Goal: Task Accomplishment & Management: Use online tool/utility

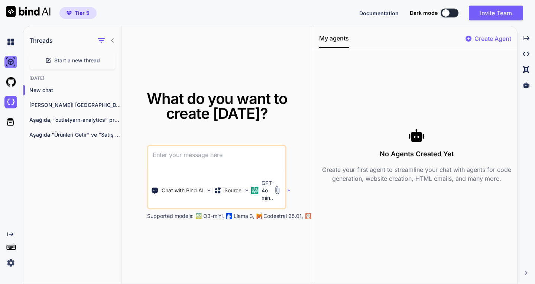
click at [5, 63] on img at bounding box center [10, 62] width 13 height 13
click at [11, 102] on img at bounding box center [10, 102] width 13 height 13
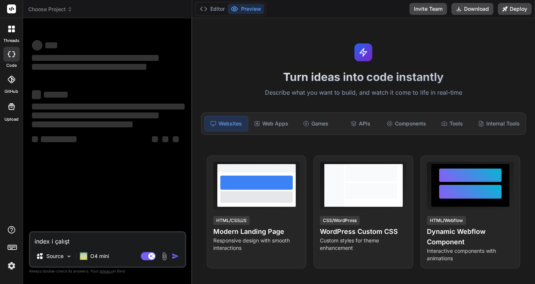
click at [51, 12] on span "Choose Project" at bounding box center [50, 9] width 44 height 7
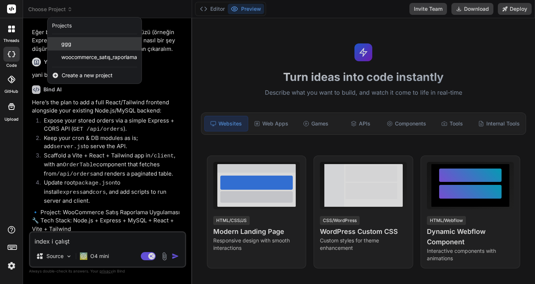
scroll to position [501, 0]
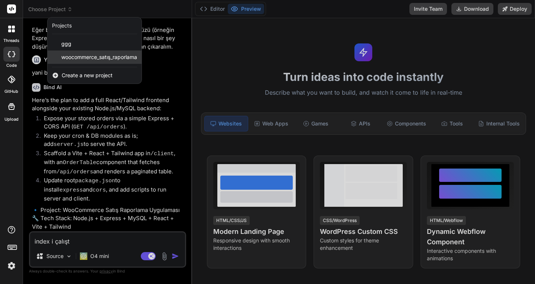
click at [74, 56] on span "woocommerce_satış_raporlama" at bounding box center [99, 56] width 76 height 7
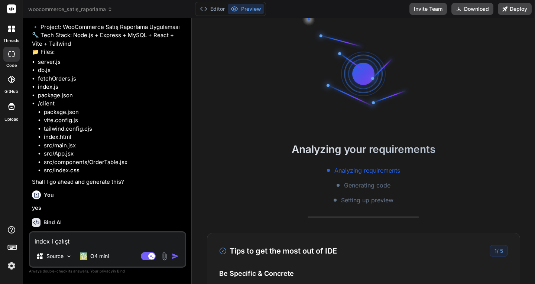
scroll to position [56, 0]
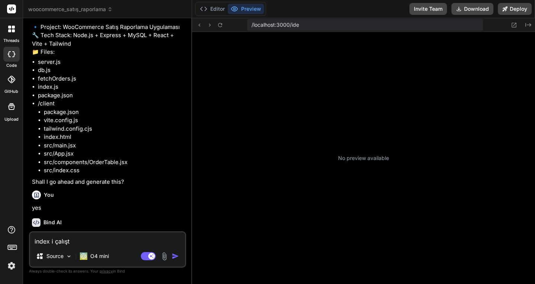
type textarea "x"
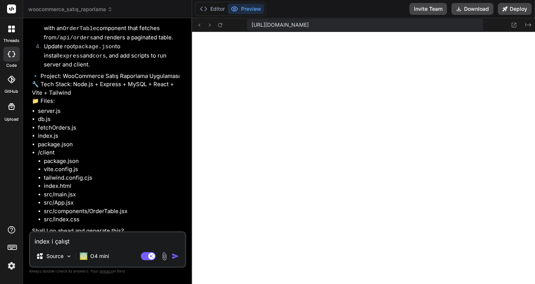
scroll to position [686, 0]
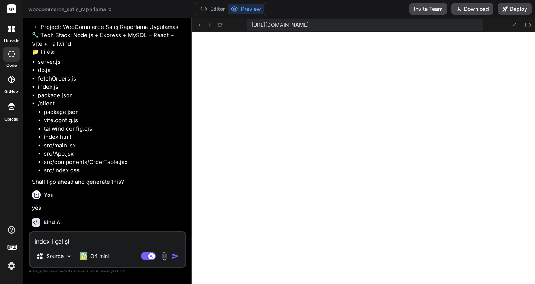
click at [13, 268] on img at bounding box center [11, 266] width 13 height 13
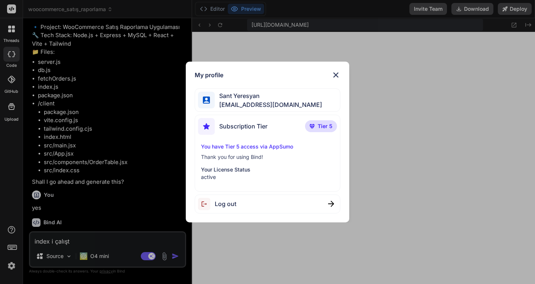
click at [337, 75] on img at bounding box center [335, 75] width 9 height 9
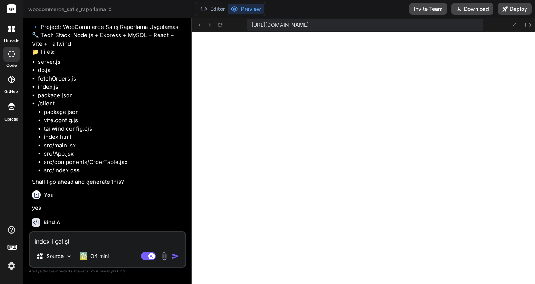
drag, startPoint x: 86, startPoint y: 243, endPoint x: 12, endPoint y: 242, distance: 73.6
click at [13, 242] on div "threads code GitHub Upload woocommerce_satış_raporlama Created with Pixso. Bind…" at bounding box center [267, 142] width 535 height 284
type textarea "y"
type textarea "x"
type textarea "ye"
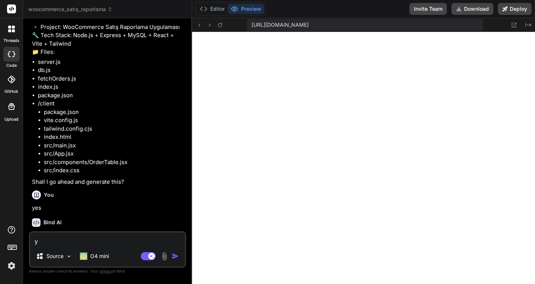
type textarea "x"
type textarea "yes"
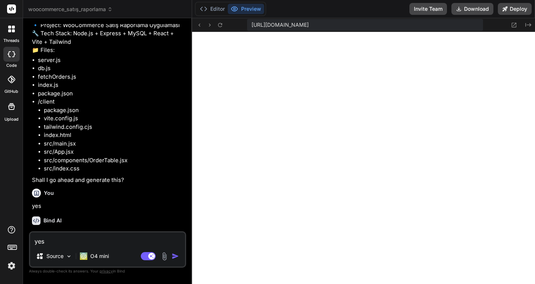
type textarea "x"
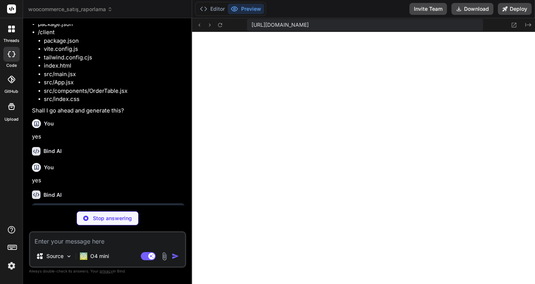
scroll to position [763, 0]
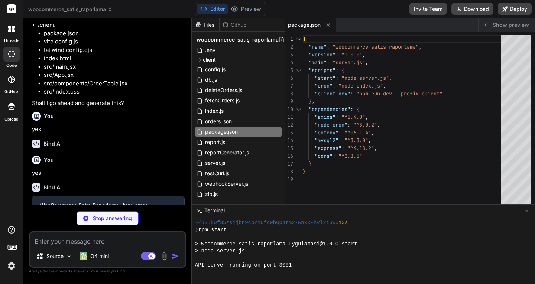
type textarea "x"
type textarea "WC_BASE_URL=[URL][DOMAIN_NAME] WC_CONSUMER_KEY=ck_xxxxxxxxxxxxxxxxxxxxxxxxxxxxx…"
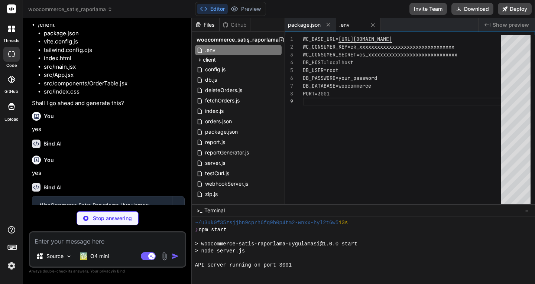
type textarea "x"
type textarea "return connection; } module.exports = initDB;"
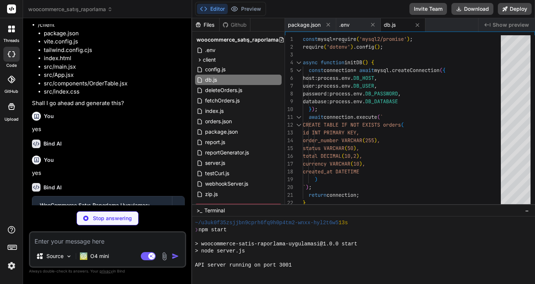
type textarea "x"
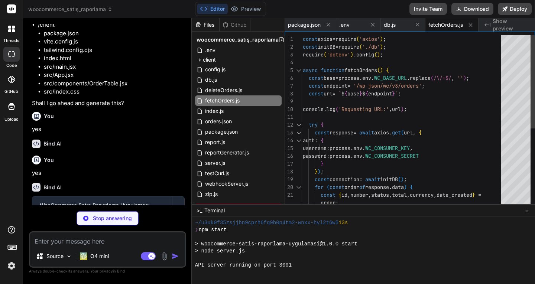
type textarea "x"
type textarea "await fetchOrders(); }); console.log('Cron job scheduled: fetching orders every…"
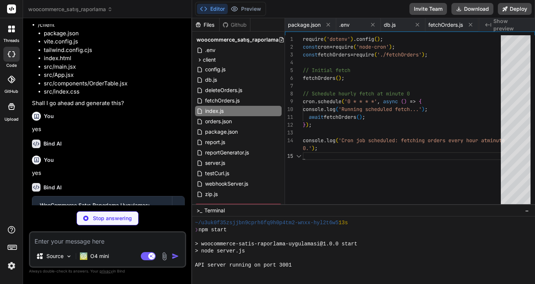
scroll to position [0, 44]
type textarea "x"
type textarea "await connection.end(); } }); app.listen(port, () => { console.log(`Server runn…"
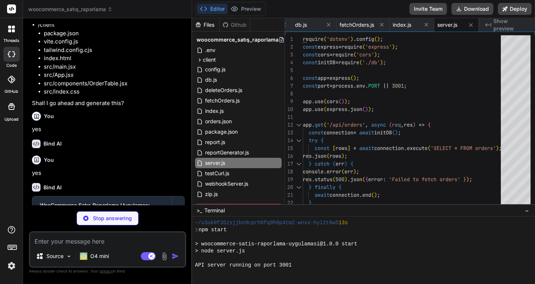
type textarea "x"
type textarea "}"
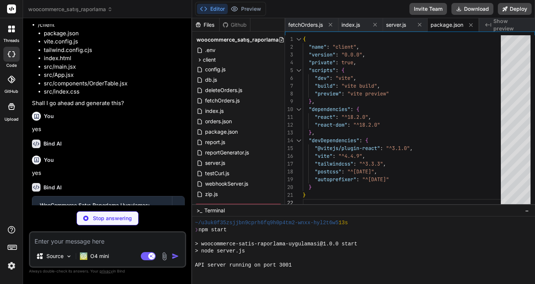
type textarea "x"
type textarea "import { defineConfig } from 'vite'; import react from '@vitejs/plugin-react'; …"
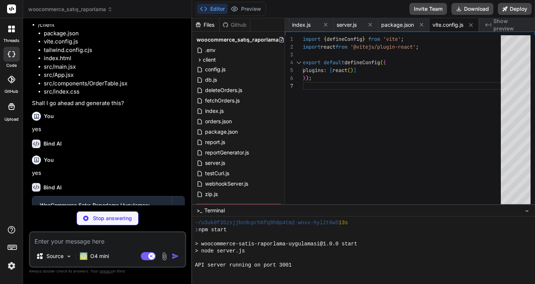
type textarea "x"
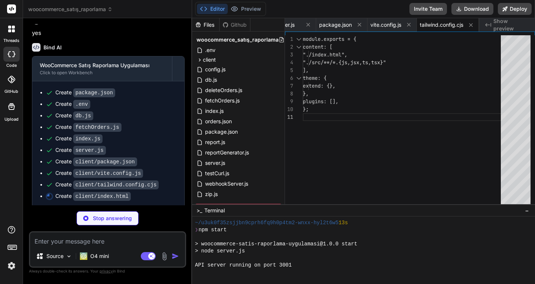
scroll to position [905, 0]
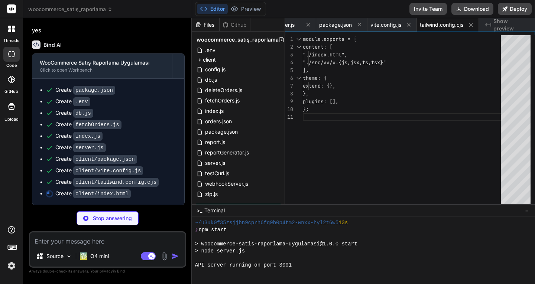
type textarea "x"
type textarea "<div id="root"></div> <script type="module" src="/src/main.jsx"></script> </bod…"
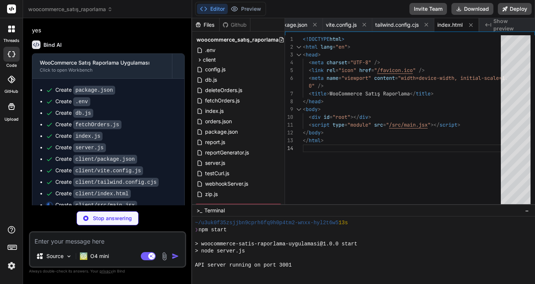
type textarea "x"
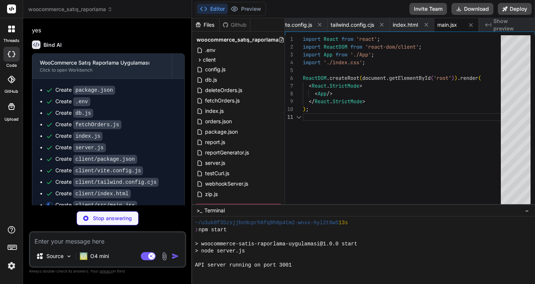
type textarea "x"
type textarea "@tailwind base; @tailwind components; @tailwind utilities;"
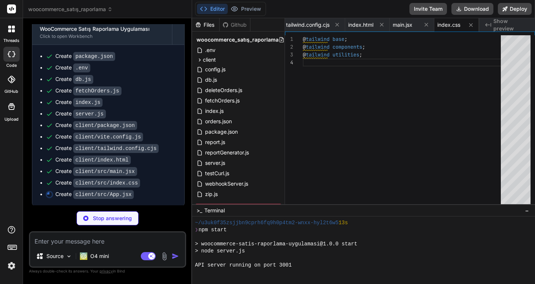
scroll to position [939, 0]
type textarea "x"
type textarea "); } export default App;"
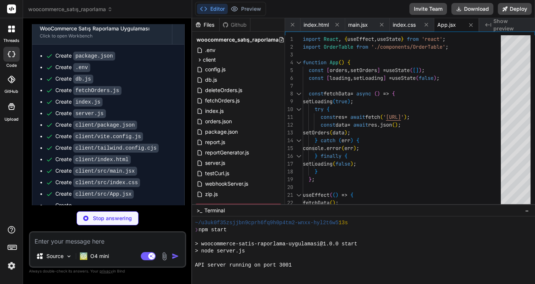
scroll to position [958, 0]
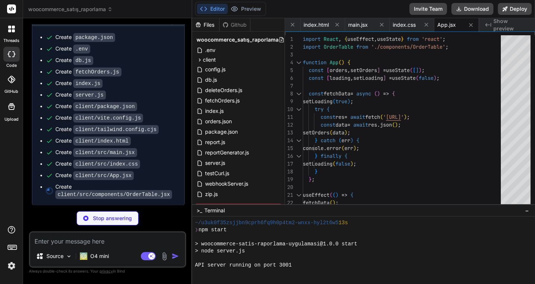
type textarea "x"
type textarea ")) )} </tbody> </table> </div> ); } export default OrderTable;"
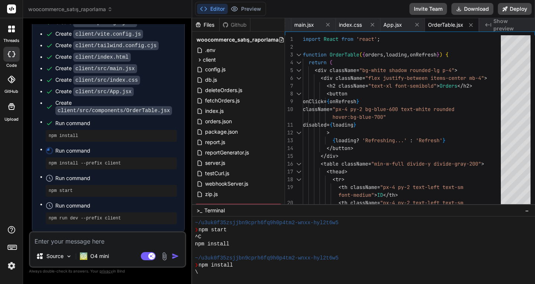
scroll to position [311, 0]
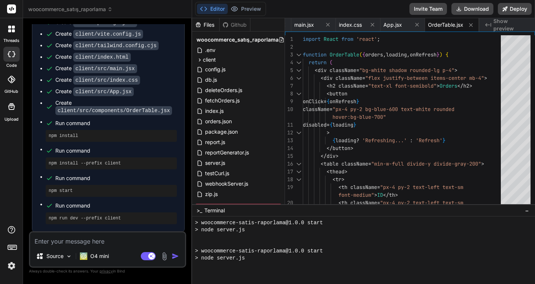
type textarea "x"
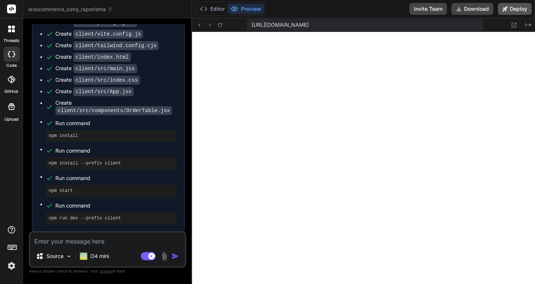
click at [513, 10] on button "Deploy" at bounding box center [515, 9] width 34 height 12
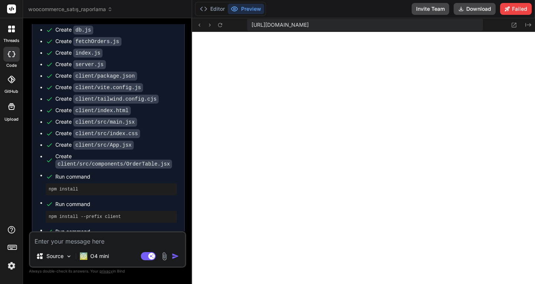
scroll to position [979, 0]
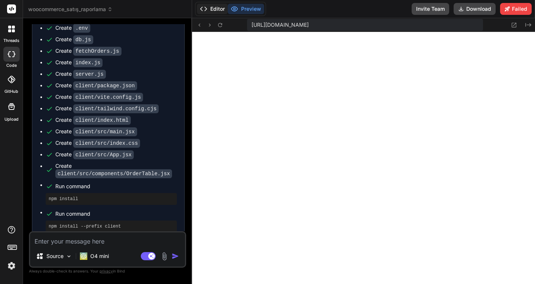
click at [217, 7] on button "Editor" at bounding box center [212, 9] width 31 height 10
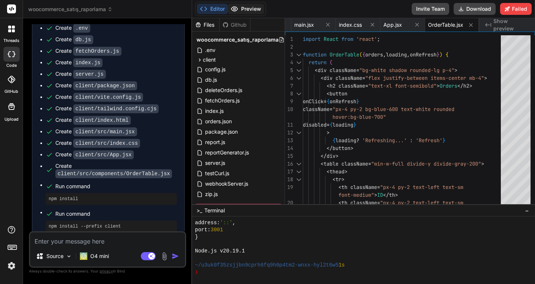
click at [244, 7] on button "Preview" at bounding box center [246, 9] width 36 height 10
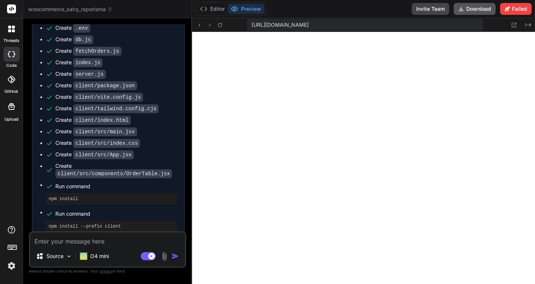
click at [470, 9] on button "Download" at bounding box center [475, 9] width 42 height 12
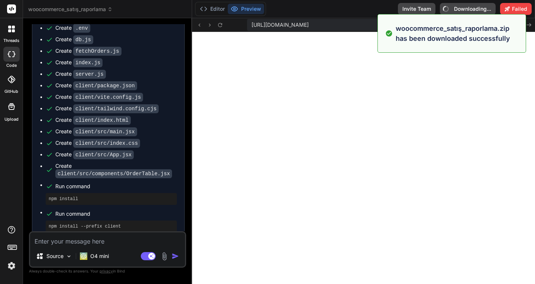
type textarea "x"
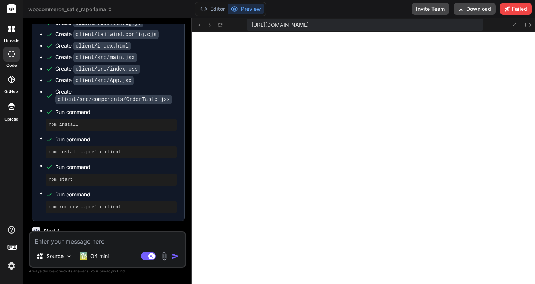
scroll to position [1127, 0]
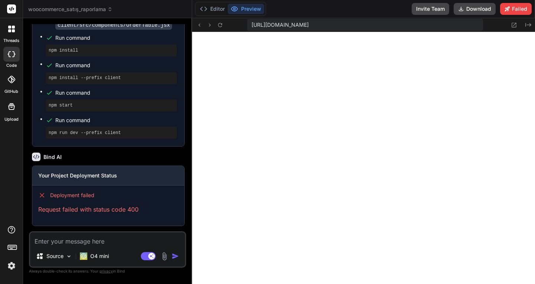
click at [74, 239] on textarea at bounding box center [107, 239] width 155 height 13
type textarea "d"
type textarea "x"
type textarea "do"
type textarea "x"
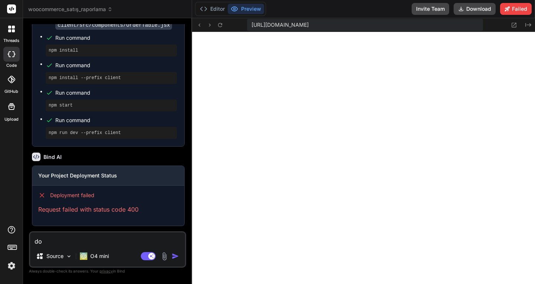
type textarea "dos"
type textarea "x"
type textarea "dosy"
type textarea "x"
type textarea "dosya"
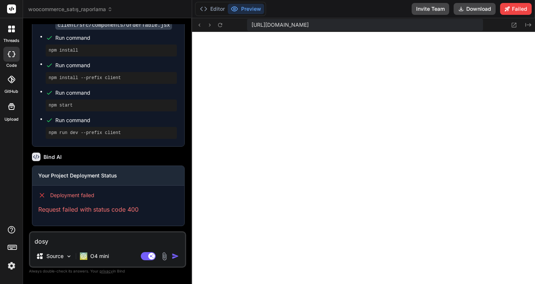
type textarea "x"
type textarea "dosyal"
type textarea "x"
type textarea "dosyala"
type textarea "x"
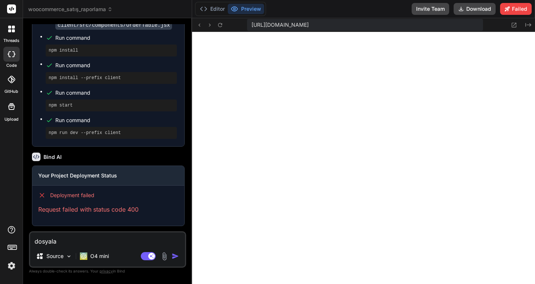
type textarea "dosyalar"
type textarea "x"
type textarea "dosyaları"
type textarea "x"
type textarea "dosyaları"
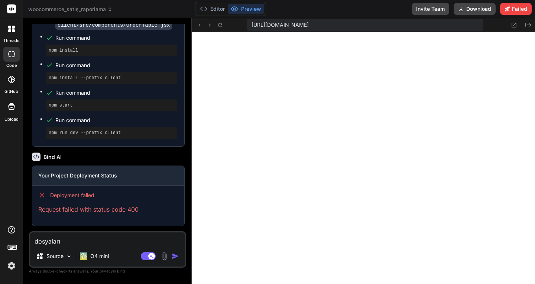
type textarea "x"
type textarea "dosyaları h"
type textarea "x"
type textarea "dosyaları ho"
type textarea "x"
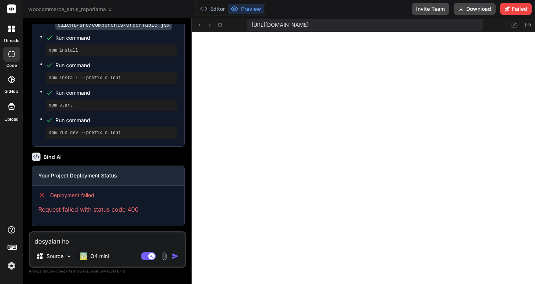
type textarea "dosyaları hos"
type textarea "x"
type textarea "dosyaları host"
type textarea "x"
type textarea "dosyaları hosti"
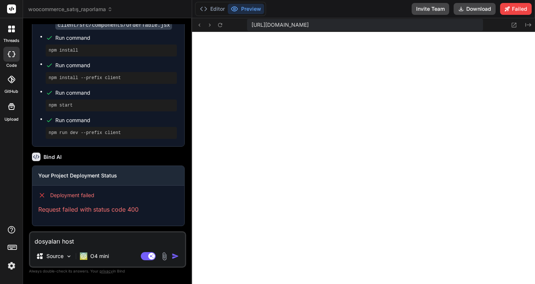
type textarea "x"
type textarea "dosyaları hostin"
type textarea "x"
type textarea "dosyaları hosting"
type textarea "x"
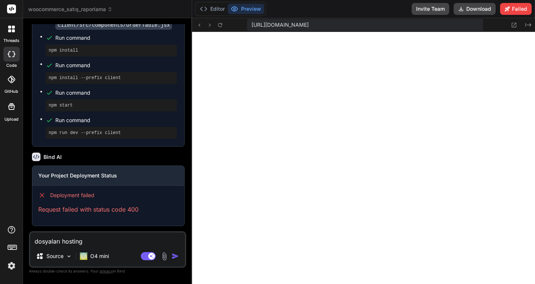
type textarea "dosyaları hosting"
type textarea "x"
type textarea "dosyaları hosting e"
type textarea "x"
type textarea "dosyaları hosting e"
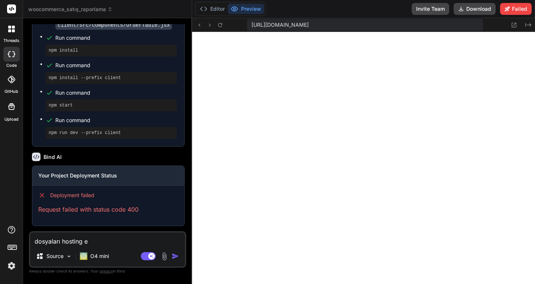
type textarea "x"
type textarea "dosyaları hosting e k"
type textarea "x"
type textarea "dosyaları hosting e ko"
type textarea "x"
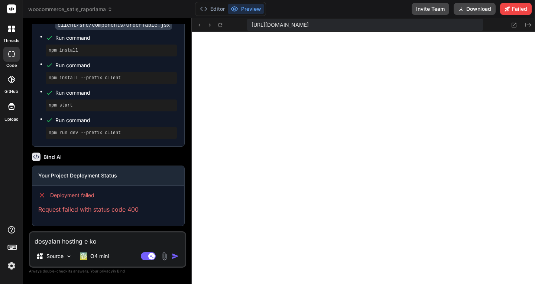
type textarea "dosyaları hosting e koo"
type textarea "x"
type textarea "dosyaları hosting e koop"
type textarea "x"
type textarea "dosyaları hosting e koopy"
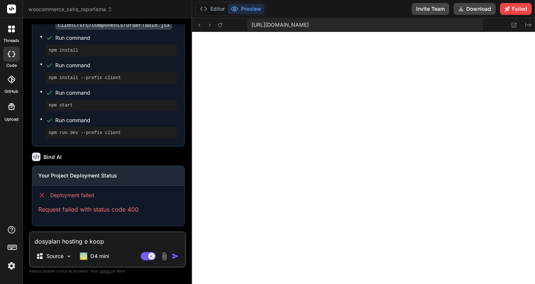
type textarea "x"
type textarea "dosyaları hosting e koopya"
type textarea "x"
type textarea "dosyaları hosting e koopyal"
type textarea "x"
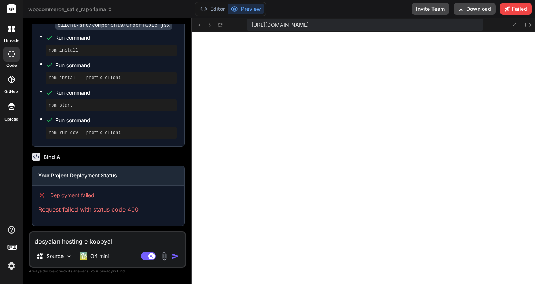
type textarea "dosyaları hosting e koopyala"
type textarea "x"
type textarea "dosyaları hosting e koopyalad"
type textarea "x"
type textarea "dosyaları hosting e koopyaladı"
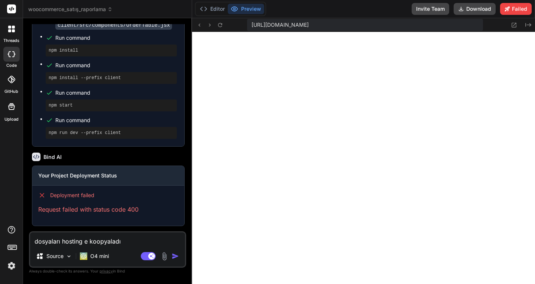
type textarea "x"
type textarea "dosyaları hosting e koopyaladım"
type textarea "x"
type textarea "dosyaları hosting e koopyaladım"
type textarea "x"
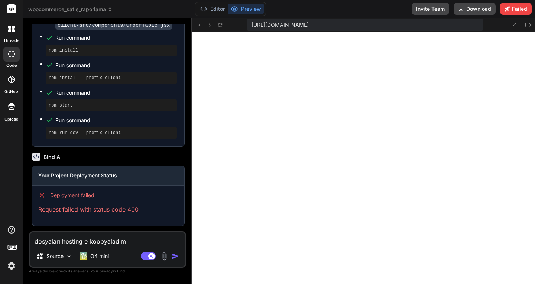
type textarea "dosyaları hosting e koopyaladım ş"
type textarea "x"
type textarea "dosyaları hosting e koopyaladım şi"
type textarea "x"
type textarea "dosyaları hosting e koopyaladım şim"
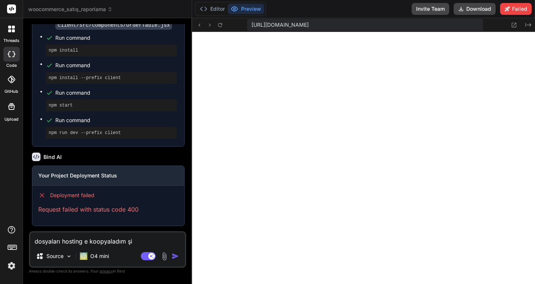
type textarea "x"
type textarea "dosyaları hosting e koopyaladım şimd"
type textarea "x"
type textarea "dosyaları hosting e koopyaladım şimdi"
type textarea "x"
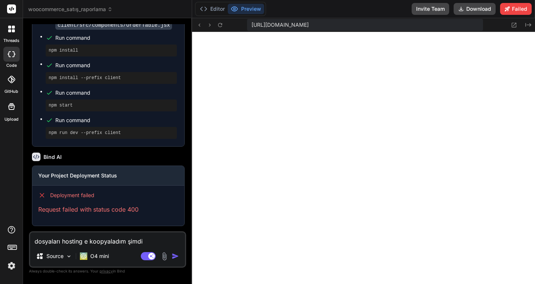
type textarea "dosyaları hosting e koopyaladım şimdi"
type textarea "x"
type textarea "dosyaları hosting e koopyaladım şimdi n"
type textarea "x"
type textarea "dosyaları hosting e koopyaladım şimdi ne"
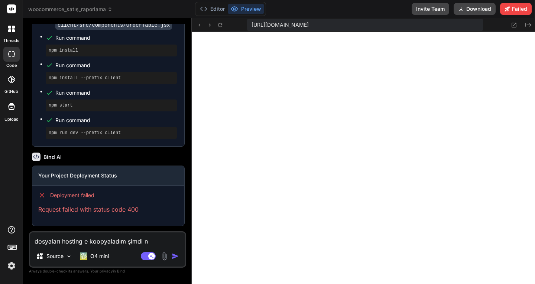
type textarea "x"
type textarea "dosyaları hosting e koopyaladım şimdi ne"
type textarea "x"
type textarea "dosyaları hosting e koopyaladım şimdi ne y"
type textarea "x"
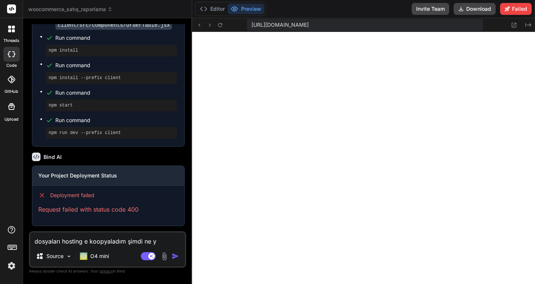
type textarea "dosyaları hosting e koopyaladım şimdi ne ya"
type textarea "x"
type textarea "dosyaları hosting e koopyaladım şimdi ne yap"
type textarea "x"
type textarea "dosyaları hosting e koopyaladım şimdi ne yapa"
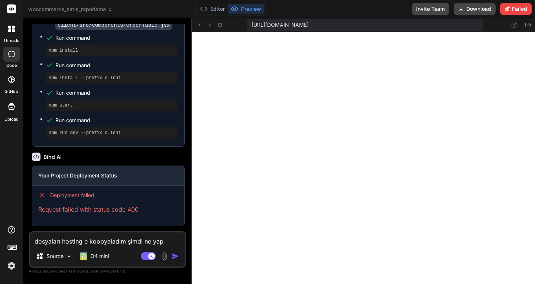
type textarea "x"
type textarea "dosyaları hosting e koopyaladım şimdi ne yapac"
type textarea "x"
type textarea "dosyaları hosting e koopyaladım şimdi ne yapaca"
type textarea "x"
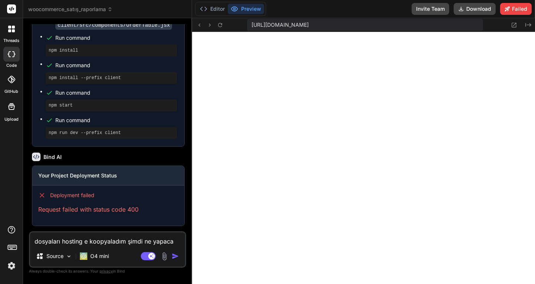
type textarea "dosyaları hosting e koopyaladım şimdi ne yapacağ"
type textarea "x"
type textarea "dosyaları hosting e koopyaladım şimdi ne yapacağı"
type textarea "x"
type textarea "dosyaları hosting e koopyaladım şimdi ne yapacağım"
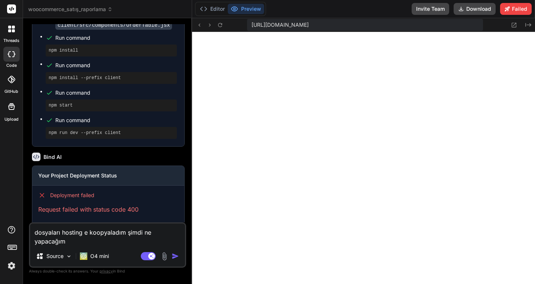
type textarea "x"
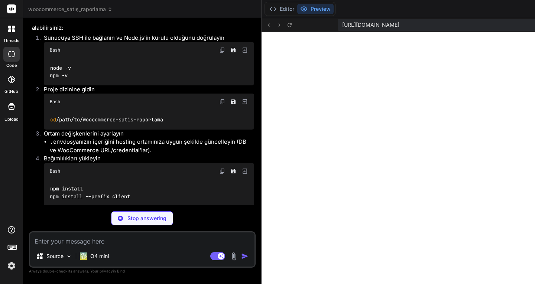
scroll to position [1310, 0]
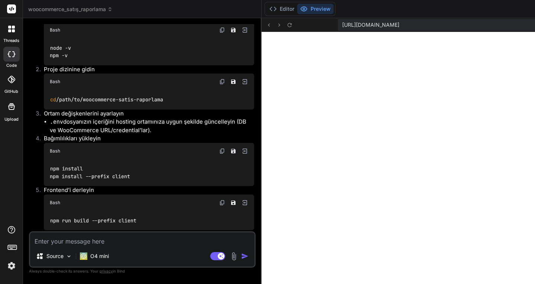
type textarea "x"
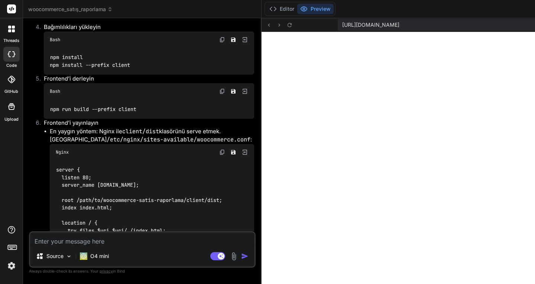
scroll to position [1459, 0]
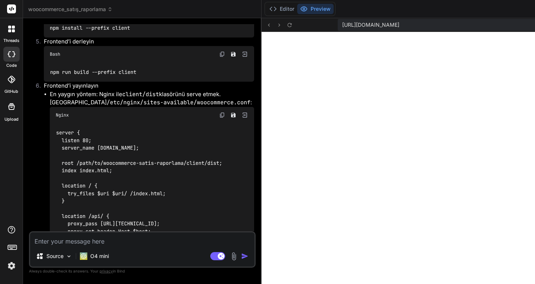
drag, startPoint x: 152, startPoint y: 32, endPoint x: 150, endPoint y: 45, distance: 12.9
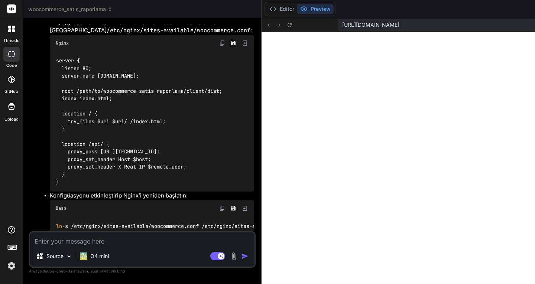
scroll to position [1605, 0]
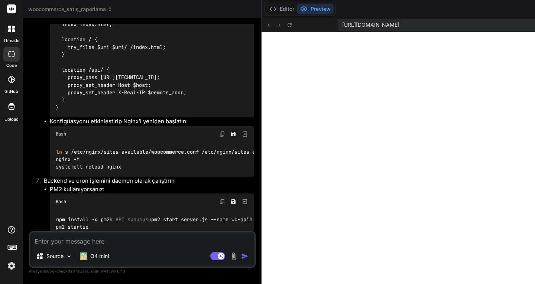
click at [101, 238] on textarea at bounding box center [142, 239] width 224 height 13
type textarea "i"
type textarea "x"
type textarea "in"
type textarea "x"
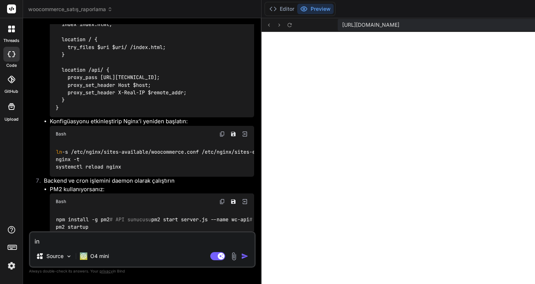
type textarea "ind"
type textarea "x"
type textarea "inde"
type textarea "x"
type textarea "index"
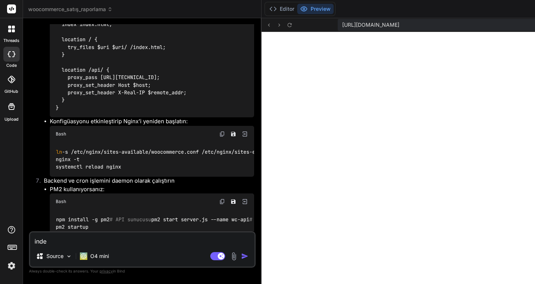
type textarea "x"
type textarea "index"
type textarea "x"
type textarea "index h"
type textarea "x"
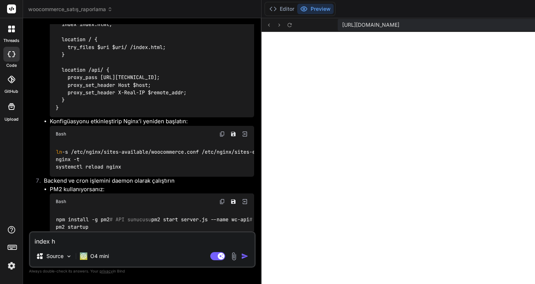
type textarea "index ht"
type textarea "x"
type textarea "index htm"
type textarea "x"
type textarea "index html"
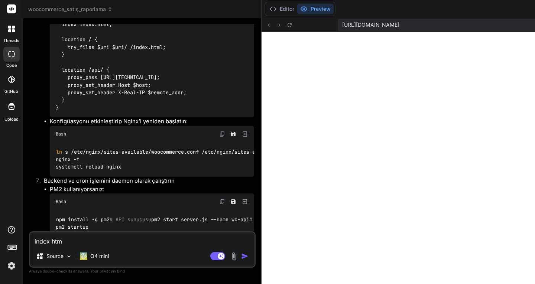
type textarea "x"
type textarea "index html"
type textarea "x"
type textarea "index html h"
type textarea "x"
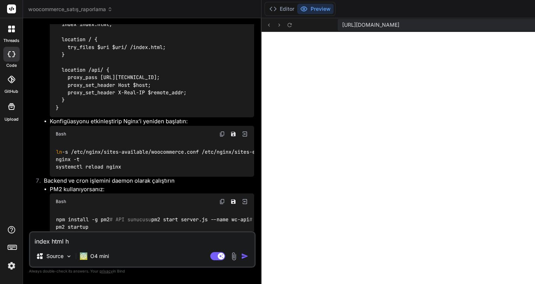
type textarea "index html ha"
type textarea "x"
type textarea "index html han"
type textarea "x"
type textarea "index html hang"
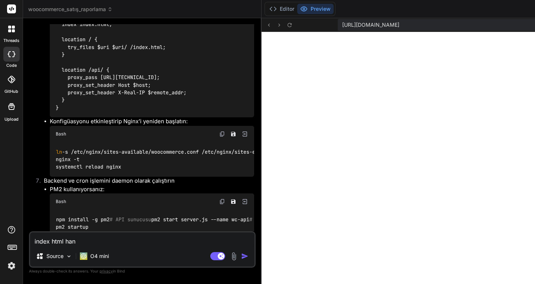
type textarea "x"
type textarea "index html hangi"
type textarea "x"
type textarea "index html hangi"
type textarea "x"
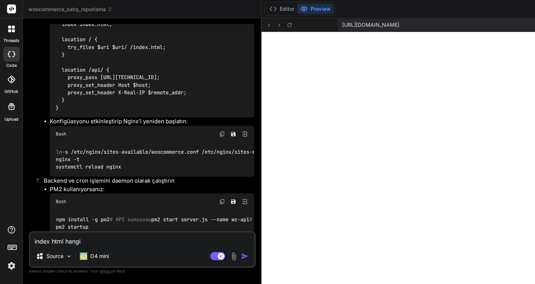
type textarea "index html hangi k"
type textarea "x"
type textarea "index html hangi kl"
type textarea "x"
type textarea "index html hangi kla"
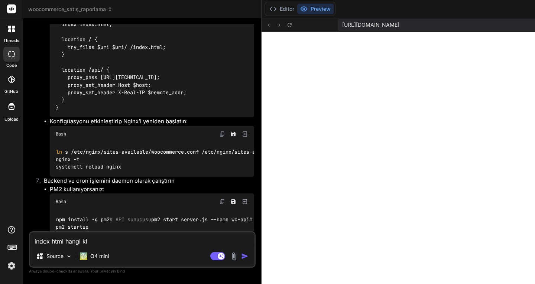
type textarea "x"
type textarea "index html hangi klas"
type textarea "x"
type textarea "index html hangi klasö"
type textarea "x"
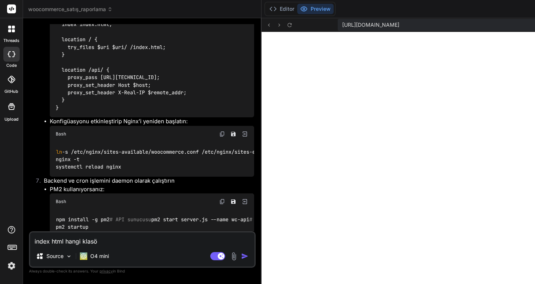
type textarea "index html hangi klasör"
type textarea "x"
type textarea "index html hangi klasörd"
type textarea "x"
type textarea "index html hangi klasörde"
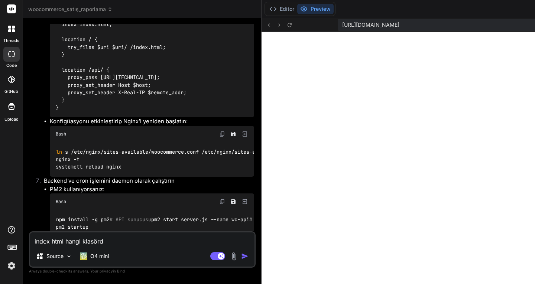
type textarea "x"
type textarea "index html hangi klasörde"
type textarea "x"
type textarea "index html hangi klasörde o"
type textarea "x"
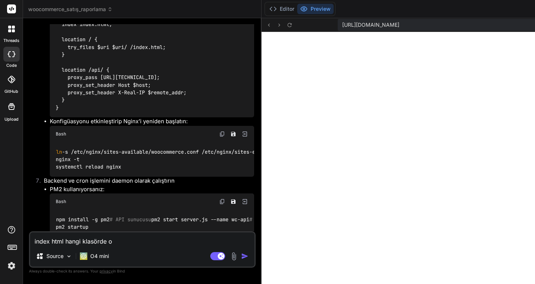
type textarea "index html hangi klasörde ol"
type textarea "x"
type textarea "index html hangi klasörde olm"
type textarea "x"
type textarea "index html hangi klasörde olma"
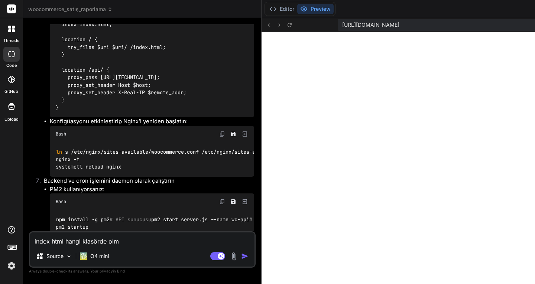
type textarea "x"
type textarea "index html hangi klasörde olmas"
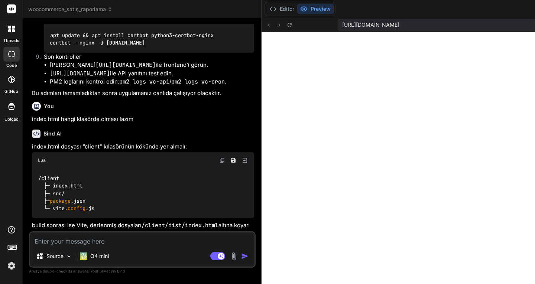
scroll to position [2126, 0]
click at [84, 240] on textarea at bounding box center [142, 239] width 224 height 13
paste textarea "https://zouts.deneme.link/"
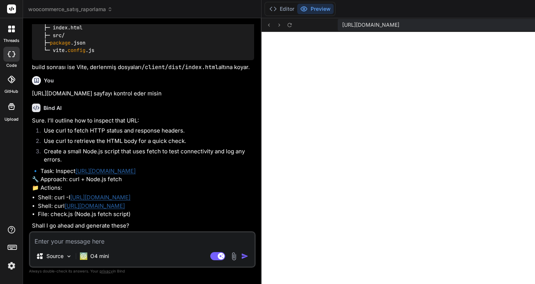
scroll to position [2307, 0]
click at [98, 241] on textarea at bounding box center [142, 239] width 224 height 13
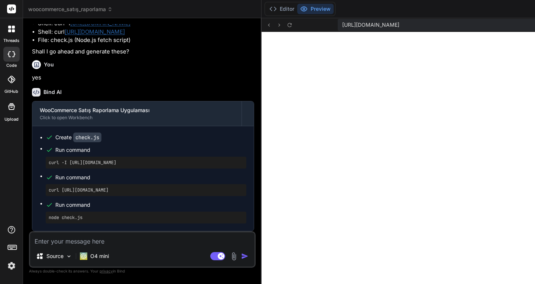
scroll to position [2482, 0]
click at [91, 243] on textarea at bounding box center [142, 239] width 224 height 13
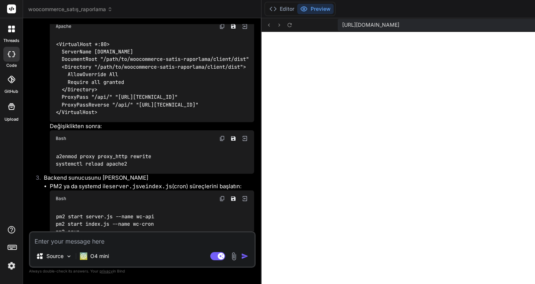
scroll to position [2684, 0]
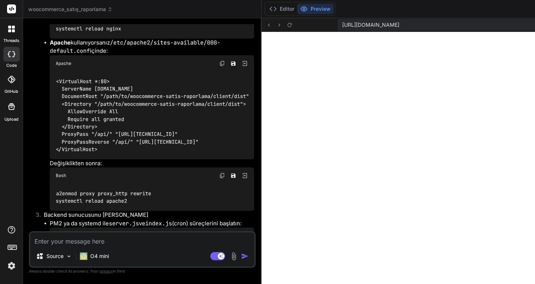
click at [93, 241] on textarea at bounding box center [142, 239] width 224 height 13
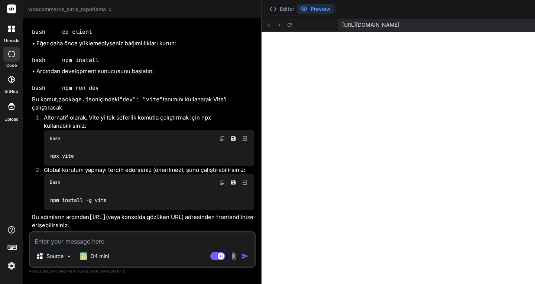
scroll to position [3467, 0]
click at [106, 242] on textarea at bounding box center [142, 239] width 224 height 13
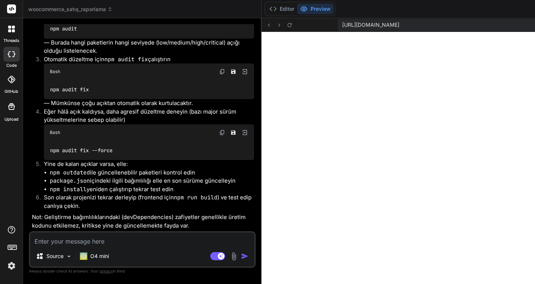
scroll to position [3940, 0]
click at [83, 241] on textarea at bounding box center [142, 239] width 224 height 13
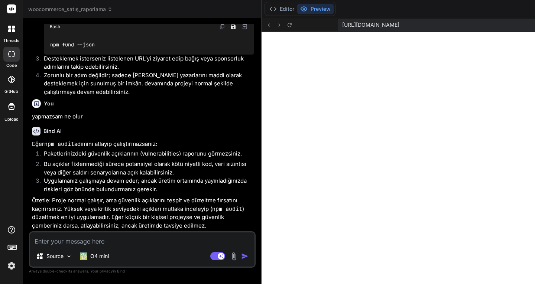
scroll to position [4341, 0]
click at [89, 241] on textarea at bounding box center [142, 239] width 224 height 13
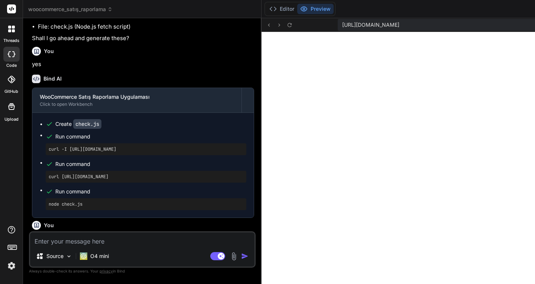
scroll to position [2195, 0]
click at [86, 242] on textarea at bounding box center [142, 239] width 224 height 13
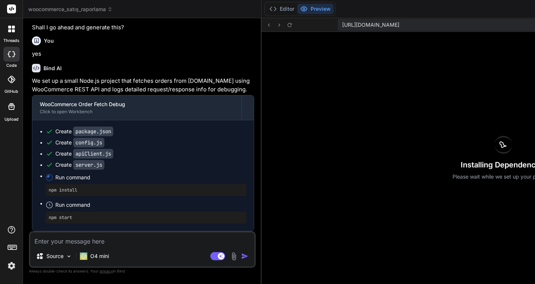
scroll to position [4872, 0]
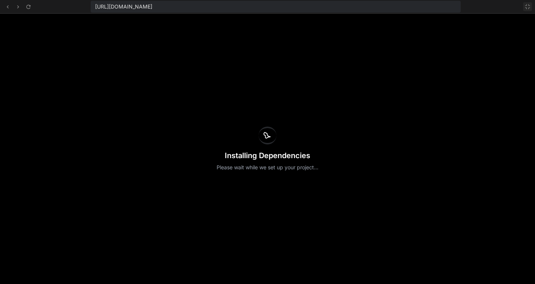
click at [527, 10] on button at bounding box center [527, 6] width 9 height 9
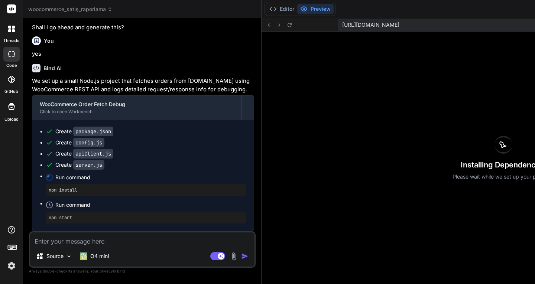
click at [342, 25] on span "https://u3uk0f35zsjjbn9cprh6fq9h0p4tm2-wnxx-hyl2t6w5--3001--96435430.local-corp…" at bounding box center [370, 24] width 57 height 7
copy div "https://u3uk0f35zsjjbn9cprh6fq9h0p4tm2-wnxx-hyl2t6w5--3001--96435430.local-corp…"
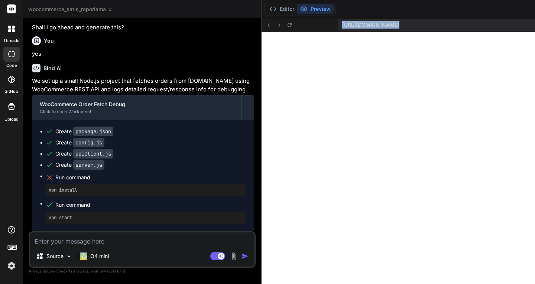
scroll to position [1044, 0]
click at [108, 241] on textarea at bounding box center [142, 239] width 224 height 13
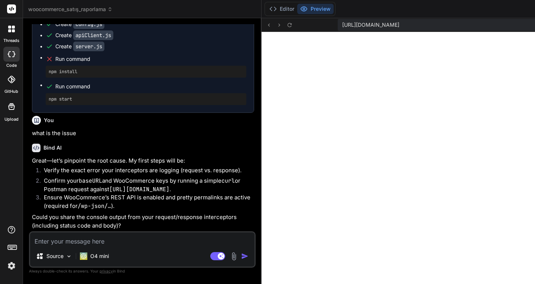
scroll to position [5030, 0]
drag, startPoint x: 44, startPoint y: 165, endPoint x: 118, endPoint y: 172, distance: 74.6
click at [118, 177] on li "Confirm your baseURL and WooCommerce keys by running a simple curl or Postman r…" at bounding box center [146, 185] width 216 height 17
copy li "https://outletyarn.com/wp-json/wc/v3/orders ."
click at [342, 23] on span "https://u3uk0f35zsjjbn9cprh6fq9h0p4tm2-wnxx-hyl2t6w5--3001--96435430.local-corp…" at bounding box center [370, 24] width 57 height 7
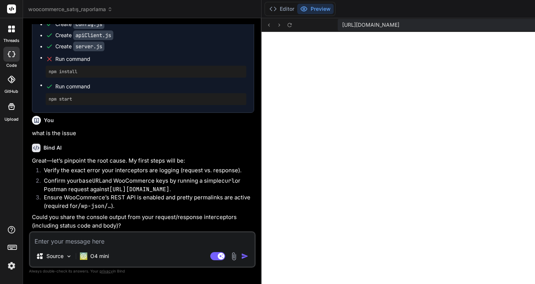
click at [342, 23] on span "https://u3uk0f35zsjjbn9cprh6fq9h0p4tm2-wnxx-hyl2t6w5--3001--96435430.local-corp…" at bounding box center [370, 24] width 57 height 7
click at [78, 238] on textarea at bounding box center [142, 239] width 224 height 13
paste textarea "{"code":"woocommerce_rest_cannot_view","message":"\u00dczg\u00fcn\u00fcz, kayna…"
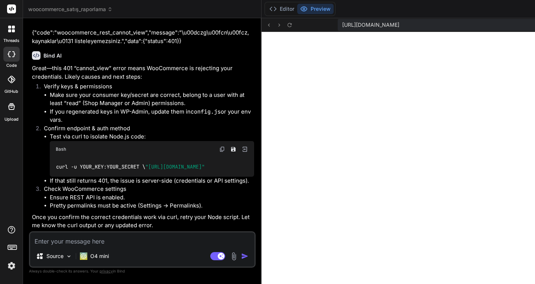
scroll to position [0, 53]
drag, startPoint x: 65, startPoint y: 136, endPoint x: 173, endPoint y: 136, distance: 108.5
click at [173, 164] on span ""https://outletyarn.com/wp-json/wc/v3/orders?per_page=1"" at bounding box center [174, 167] width 59 height 7
copy span "https://outletyarn.com/wp-json/wc/v3/orders?per_page=1"
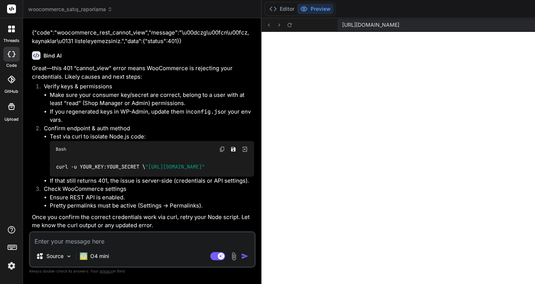
click at [81, 241] on textarea at bounding box center [142, 239] width 224 height 13
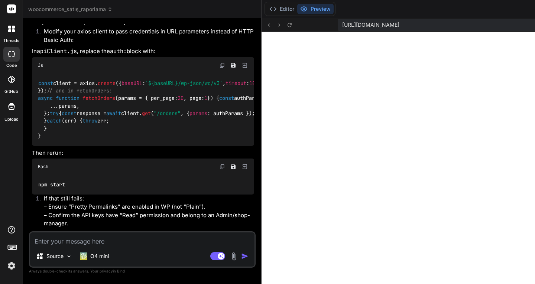
scroll to position [5019, 0]
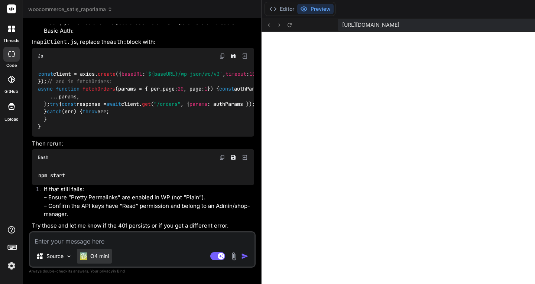
click at [104, 256] on p "O4 mini" at bounding box center [99, 256] width 19 height 7
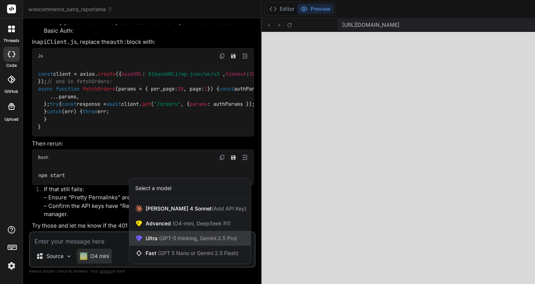
click at [161, 238] on span "(GPT-5 thinking, Gemini 2.5 Pro)" at bounding box center [196, 238] width 79 height 6
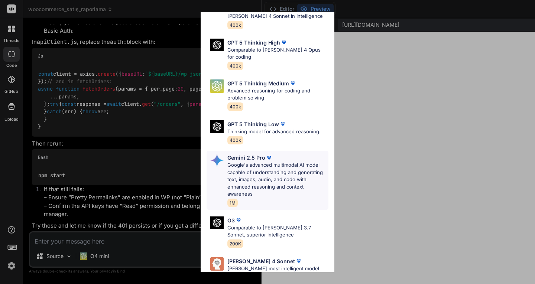
scroll to position [74, 0]
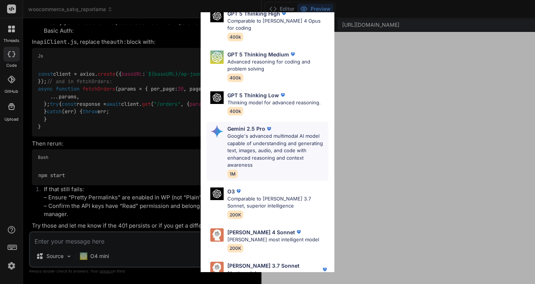
click at [266, 140] on p "Google's advanced multimodal AI model capable of understanding and generating t…" at bounding box center [277, 151] width 101 height 36
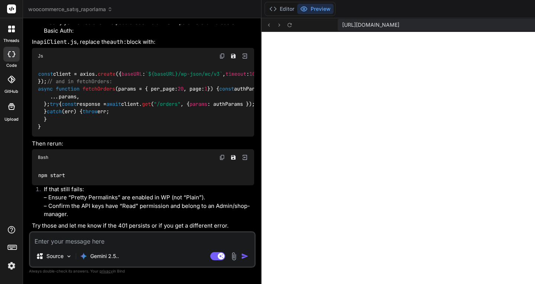
click at [99, 241] on textarea at bounding box center [142, 239] width 224 height 13
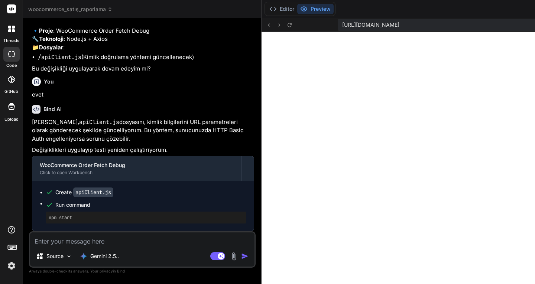
scroll to position [6146, 0]
click at [266, 10] on button "Editor" at bounding box center [281, 9] width 31 height 10
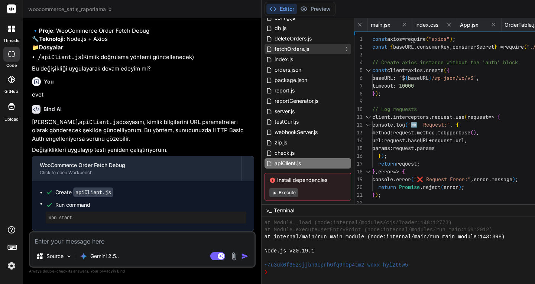
scroll to position [66, 0]
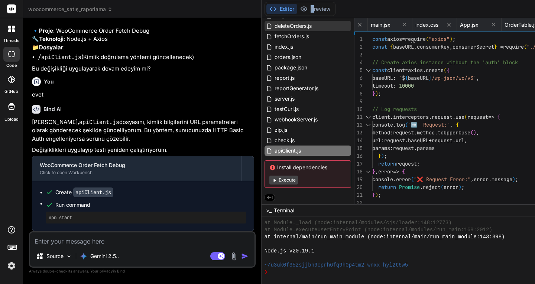
drag, startPoint x: 243, startPoint y: 17, endPoint x: 240, endPoint y: 21, distance: 5.6
click at [261, 19] on div "Editor Preview Invite Team Download Failed https://u3uk0f35zsjjbn9cprh6fq9h0p4t…" at bounding box center [503, 142] width 484 height 284
click at [297, 8] on button "Preview" at bounding box center [315, 9] width 36 height 10
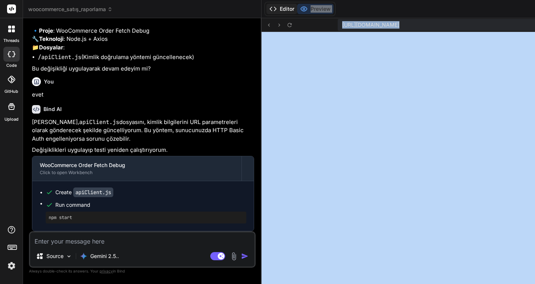
click at [266, 9] on button "Editor" at bounding box center [281, 9] width 31 height 10
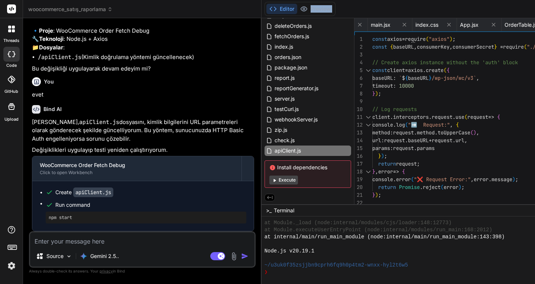
click at [269, 178] on button "Execute" at bounding box center [283, 180] width 29 height 9
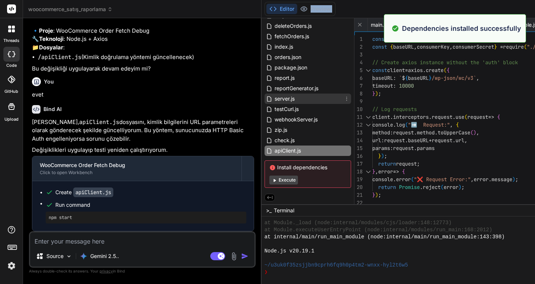
scroll to position [1482, 0]
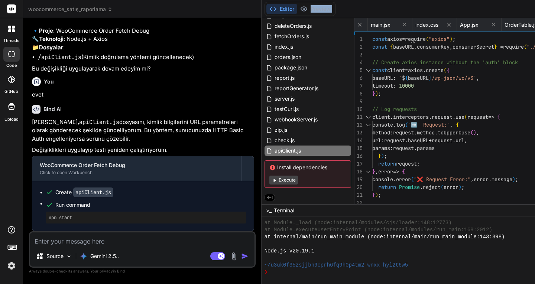
click at [266, 9] on button "Editor" at bounding box center [281, 9] width 31 height 10
click at [297, 9] on button "Preview" at bounding box center [315, 9] width 36 height 10
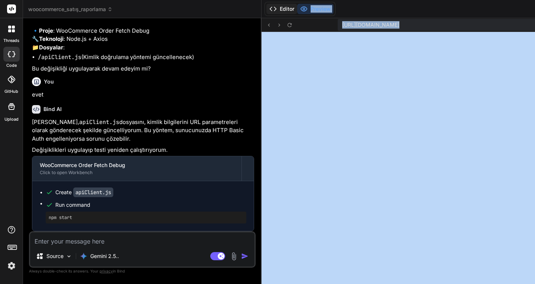
click at [266, 7] on button "Editor" at bounding box center [281, 9] width 31 height 10
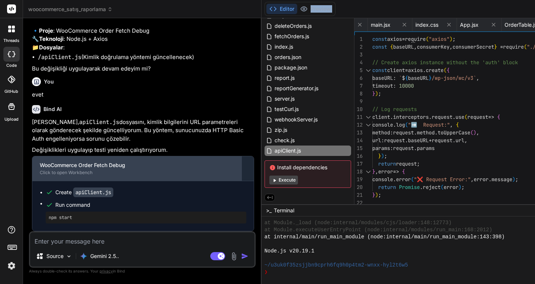
click at [64, 169] on div "WooCommerce Order Fetch Debug" at bounding box center [137, 165] width 194 height 7
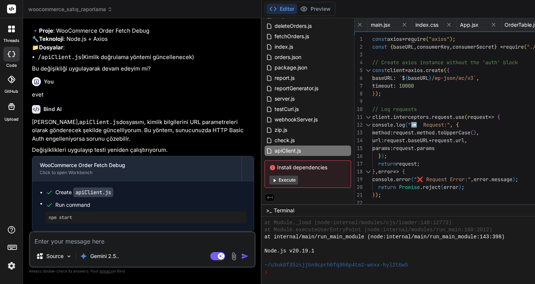
click at [84, 242] on textarea at bounding box center [142, 239] width 224 height 13
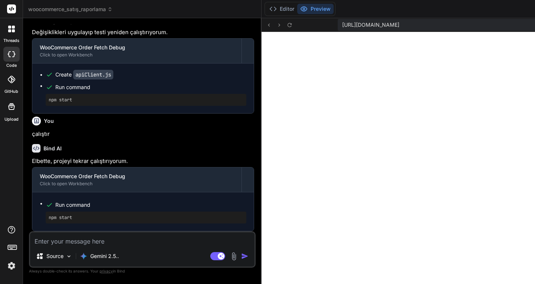
scroll to position [6263, 0]
click at [286, 24] on icon at bounding box center [289, 25] width 6 height 6
click at [286, 23] on icon at bounding box center [289, 25] width 6 height 6
click at [114, 254] on p "Gemini 2.5.." at bounding box center [104, 256] width 29 height 7
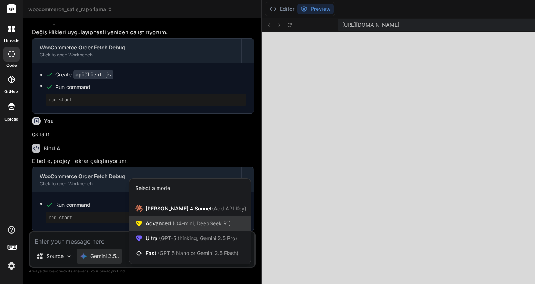
click at [179, 225] on span "(O4-mini, DeepSeek R1)" at bounding box center [201, 223] width 60 height 6
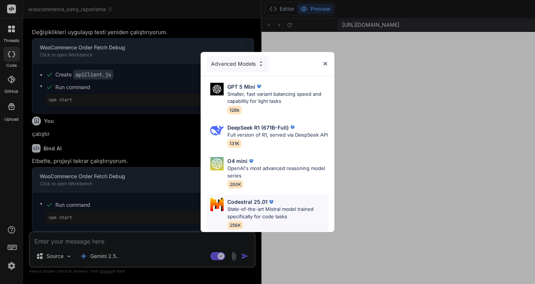
click at [247, 214] on p "State-of-the-art Mistral model trained specifically for code tasks" at bounding box center [277, 213] width 101 height 14
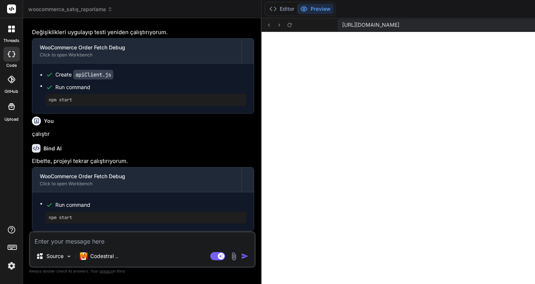
click at [109, 239] on textarea at bounding box center [142, 239] width 224 height 13
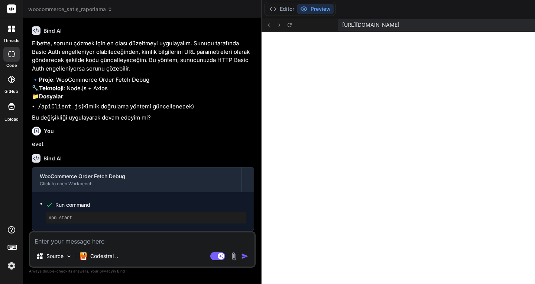
scroll to position [6524, 0]
click at [78, 218] on pre "npm start" at bounding box center [146, 218] width 195 height 6
click at [73, 217] on pre "npm start" at bounding box center [146, 218] width 195 height 6
click at [76, 216] on pre "npm start" at bounding box center [146, 218] width 195 height 6
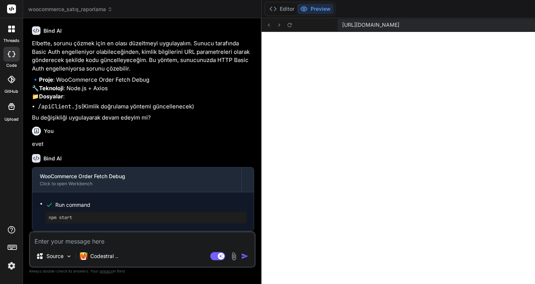
click at [76, 216] on pre "npm start" at bounding box center [146, 218] width 195 height 6
click at [83, 241] on textarea at bounding box center [142, 239] width 224 height 13
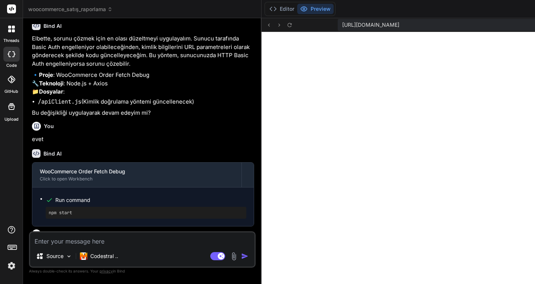
scroll to position [5629, 0]
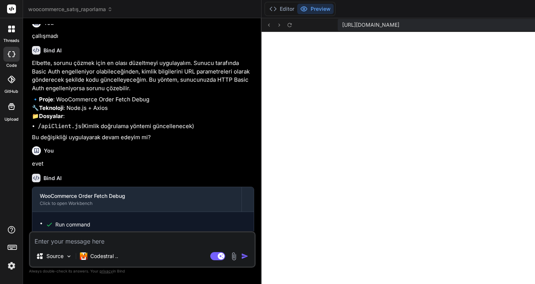
click at [12, 9] on icon at bounding box center [12, 9] width 6 height 4
click at [13, 31] on icon at bounding box center [13, 30] width 3 height 3
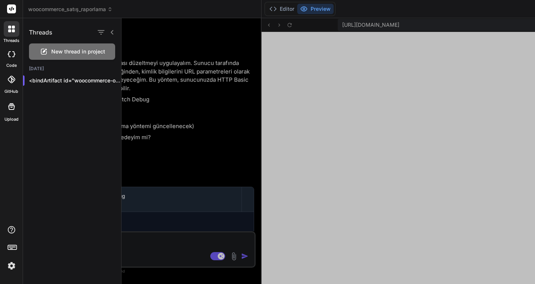
click at [73, 102] on div "Threads New thread in project Today <bindArtifact id="woocommerce-order-fetc..." at bounding box center [72, 151] width 98 height 266
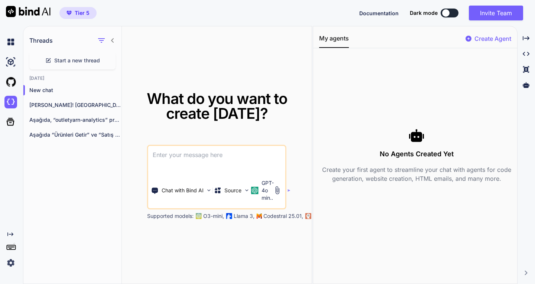
drag, startPoint x: 0, startPoint y: 0, endPoint x: 33, endPoint y: 10, distance: 34.3
click at [33, 10] on img at bounding box center [28, 11] width 45 height 11
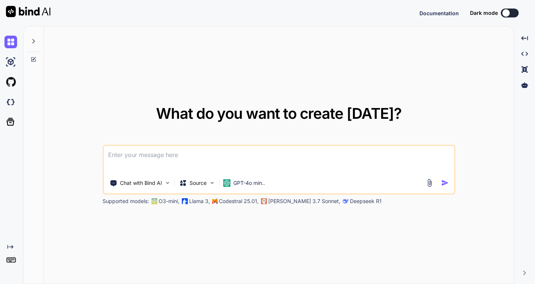
type textarea "x"
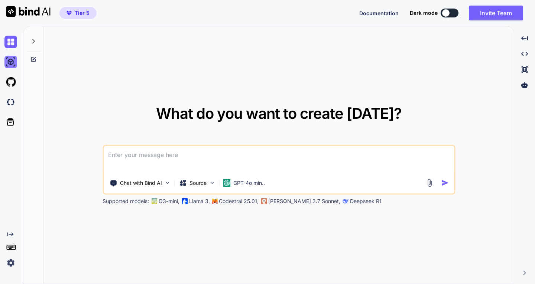
click at [11, 63] on img at bounding box center [10, 62] width 13 height 13
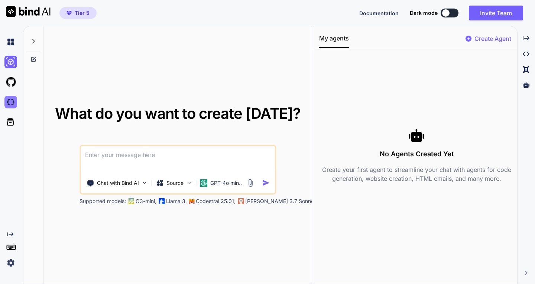
click at [9, 101] on img at bounding box center [10, 102] width 13 height 13
click at [133, 186] on p "Chat with Bind AI" at bounding box center [118, 182] width 42 height 7
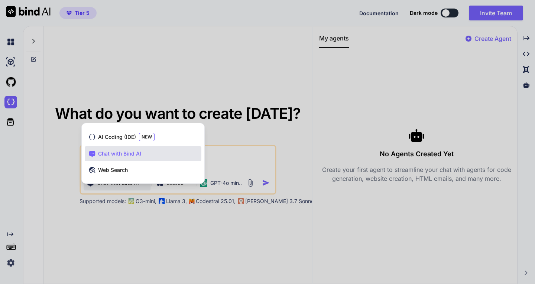
click at [121, 154] on span "Chat with Bind AI" at bounding box center [119, 153] width 43 height 7
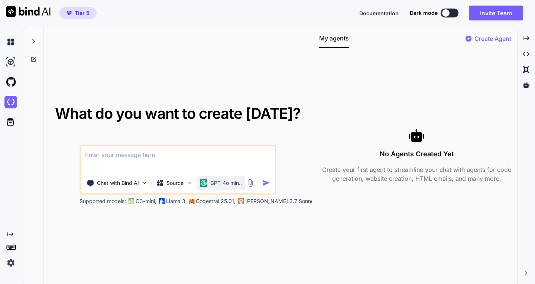
click at [212, 182] on p "GPT-4o min.." at bounding box center [226, 182] width 32 height 7
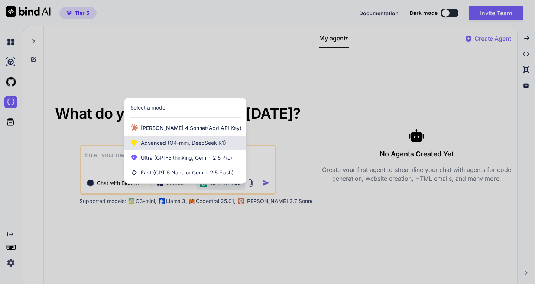
click at [169, 142] on span "(O4-mini, DeepSeek R1)" at bounding box center [196, 143] width 60 height 6
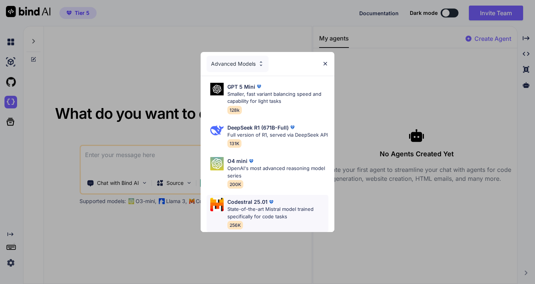
click at [251, 205] on p "Codestral 25.01" at bounding box center [247, 202] width 40 height 8
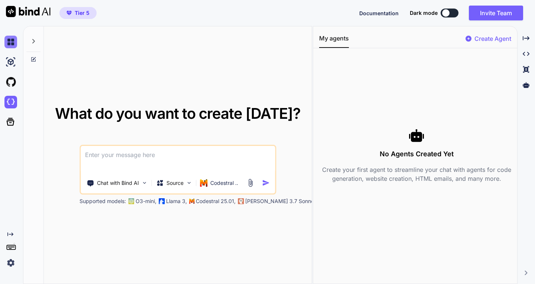
click at [12, 42] on img at bounding box center [10, 42] width 13 height 13
click at [33, 58] on icon at bounding box center [33, 59] width 6 height 6
click at [132, 152] on textarea at bounding box center [178, 159] width 194 height 27
click at [114, 156] on textarea at bounding box center [178, 159] width 194 height 27
paste textarea "bir uygulamaya ihtiyacım var, outletyarn .com internet sitesindeki siparişlerde…"
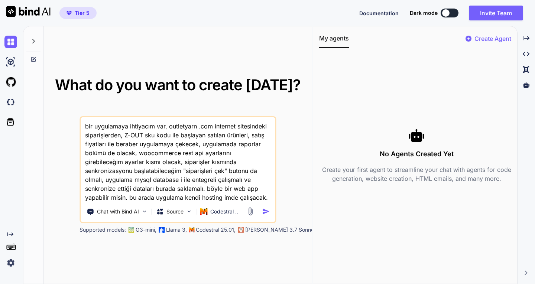
type textarea "bir uygulamaya ihtiyacım var, outletyarn .com internet sitesindeki siparişlerde…"
click at [265, 212] on img "button" at bounding box center [266, 212] width 8 height 8
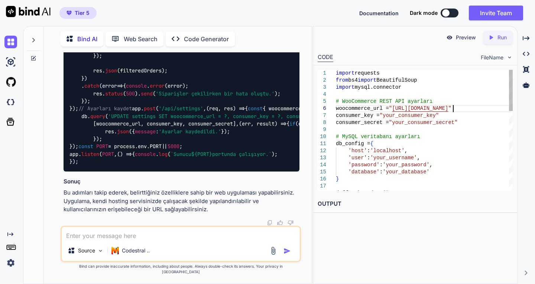
click at [454, 106] on div "import requests from bs4 import BeautifulSoup import mysql.connector # WooComme…" at bounding box center [424, 246] width 177 height 353
click at [497, 42] on div "Created with Pixso. Run" at bounding box center [497, 37] width 29 height 13
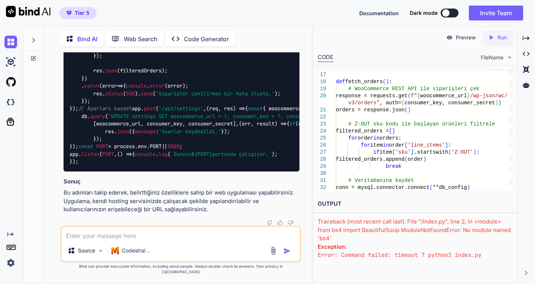
click at [198, 35] on p "Code Generator" at bounding box center [206, 39] width 45 height 9
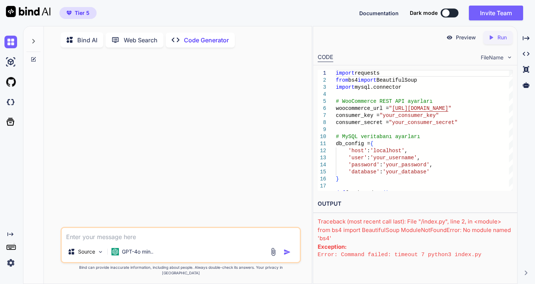
click at [141, 241] on textarea at bounding box center [181, 234] width 238 height 13
click at [142, 256] on p "GPT-4o min.." at bounding box center [138, 251] width 32 height 7
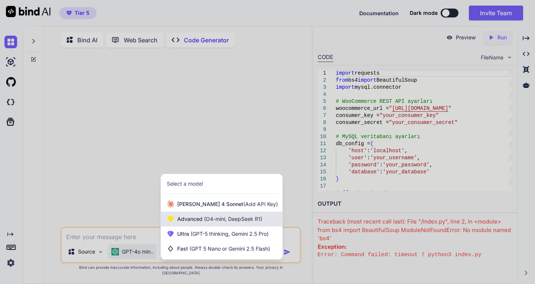
click at [200, 223] on span "Advanced (O4-mini, DeepSeek R1)" at bounding box center [219, 218] width 85 height 7
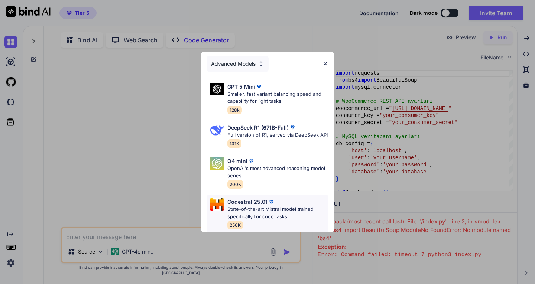
click at [246, 207] on p "State-of-the-art Mistral model trained specifically for code tasks" at bounding box center [277, 213] width 101 height 14
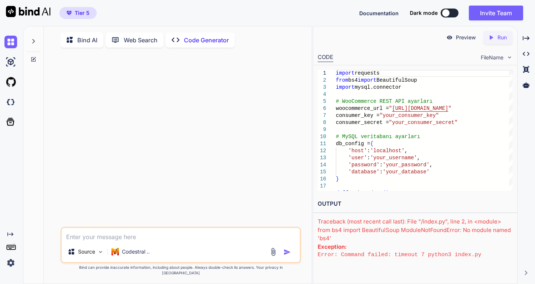
click at [142, 241] on textarea at bounding box center [181, 234] width 238 height 13
paste textarea "bir uygulamaya ihtiyacım var, outletyarn .com internet sitesindeki siparişlerde…"
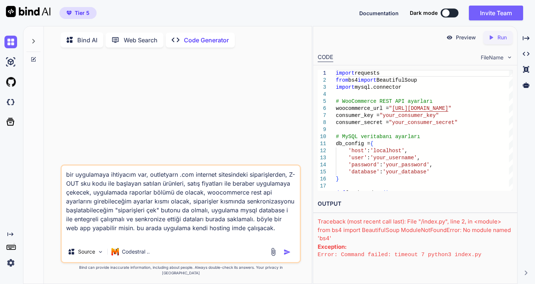
type textarea "bir uygulamaya ihtiyacım var, outletyarn .com internet sitesindeki siparişlerde…"
click at [286, 256] on img "button" at bounding box center [286, 251] width 7 height 7
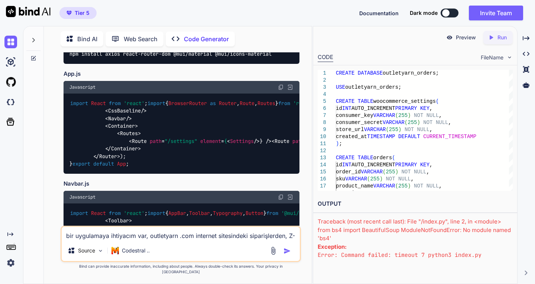
scroll to position [929, 0]
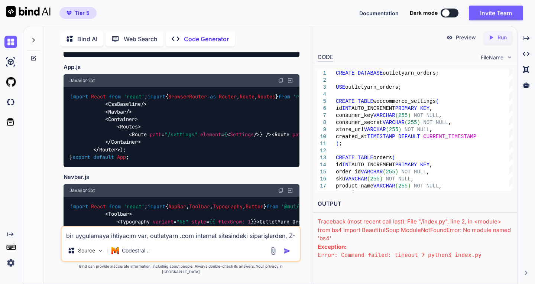
click at [460, 38] on p "Preview" at bounding box center [466, 37] width 20 height 7
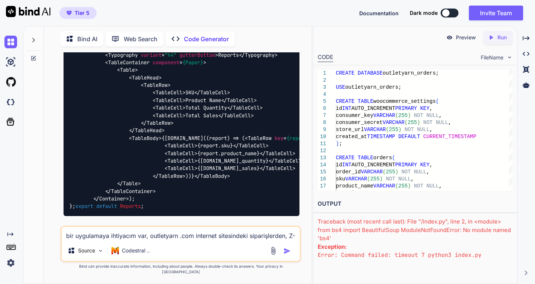
scroll to position [1857, 0]
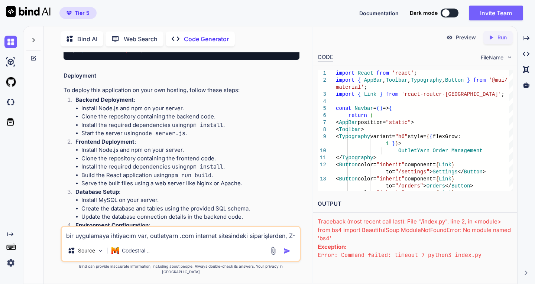
scroll to position [2043, 0]
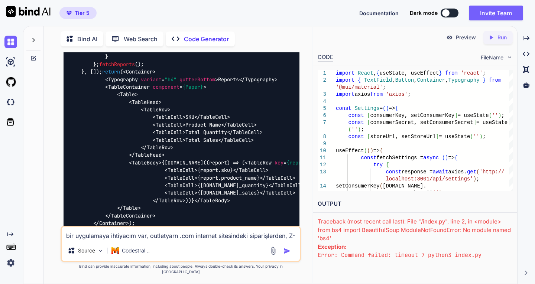
scroll to position [1820, 0]
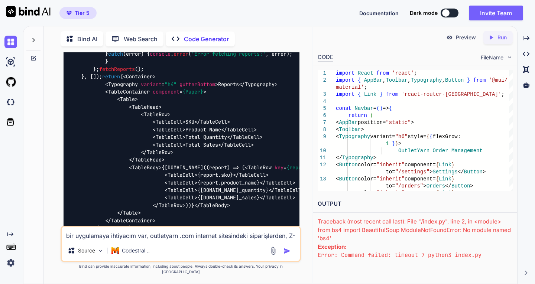
click at [505, 40] on p "Run" at bounding box center [501, 37] width 9 height 7
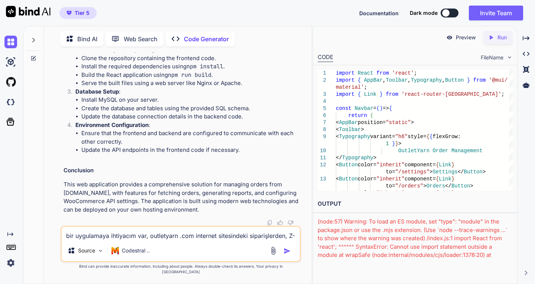
scroll to position [2377, 0]
click at [459, 38] on p "Preview" at bounding box center [466, 37] width 20 height 7
click at [528, 55] on icon "Created with Pixso." at bounding box center [526, 54] width 7 height 7
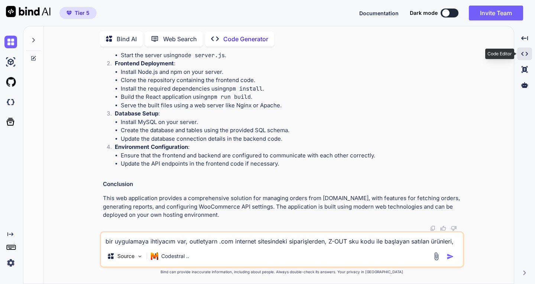
scroll to position [2341, 0]
click at [528, 55] on icon "Created with Pixso." at bounding box center [524, 54] width 7 height 7
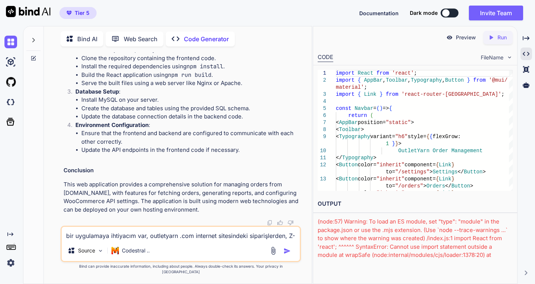
scroll to position [2894, 0]
click at [79, 36] on p "Bind AI" at bounding box center [87, 39] width 20 height 9
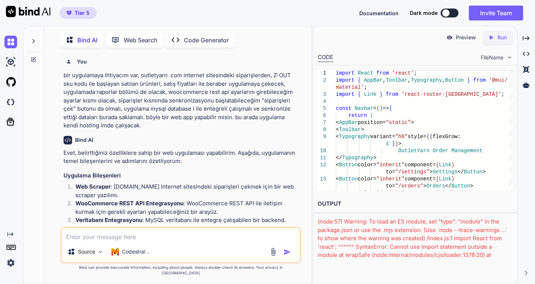
scroll to position [3, 0]
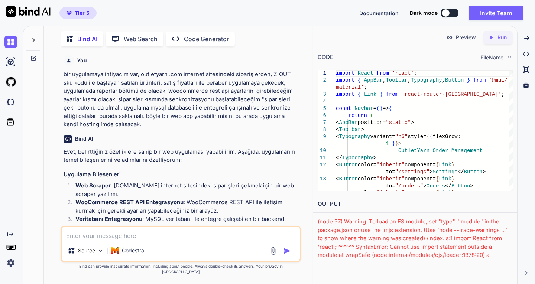
click at [138, 240] on textarea at bounding box center [181, 233] width 238 height 13
type textarea "bu dosyaları nasıl indireceğim"
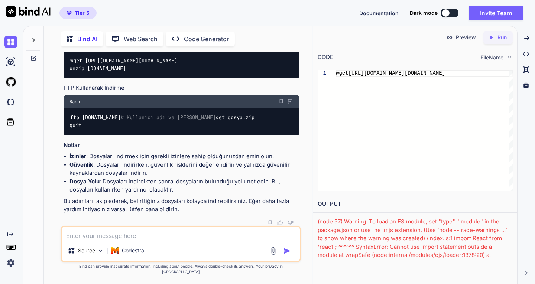
scroll to position [2732, 0]
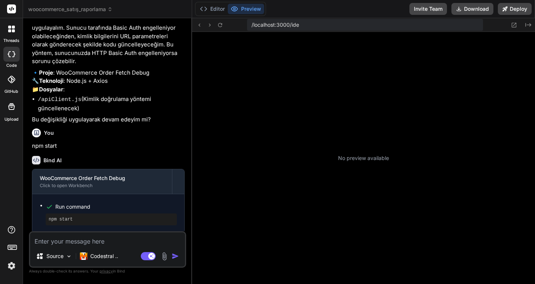
scroll to position [219, 0]
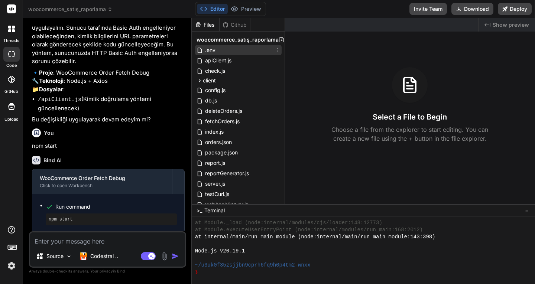
click at [214, 50] on span ".env" at bounding box center [210, 50] width 12 height 9
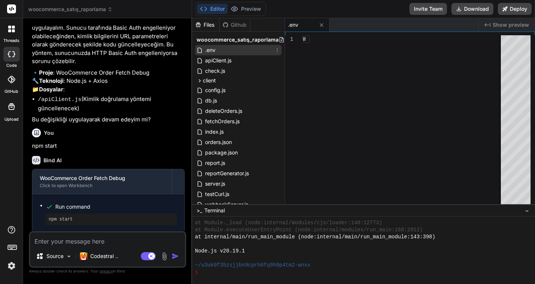
type textarea "x"
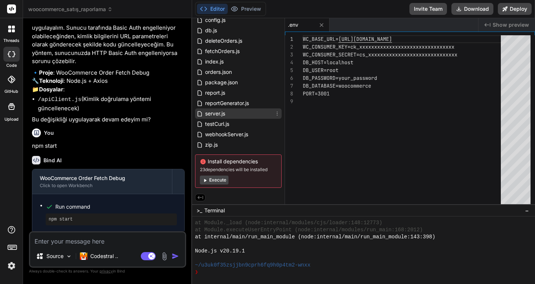
scroll to position [0, 0]
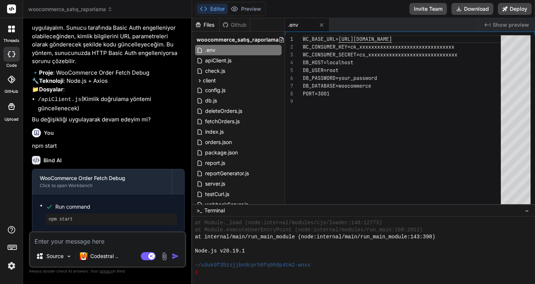
click at [411, 48] on div "WC_BASE_URL= [URL][DOMAIN_NAME] WC_CONSUMER_KEY=ck_xxxxxxxxxxxxxxxxxxxxxxxxxxxx…" at bounding box center [404, 121] width 202 height 173
click at [455, 105] on div "WC_BASE_URL= [URL][DOMAIN_NAME] WC_CONSUMER_KEY=ck_xxxxxxxxxxxxxxxxxxxxxxxxxxxx…" at bounding box center [404, 121] width 202 height 173
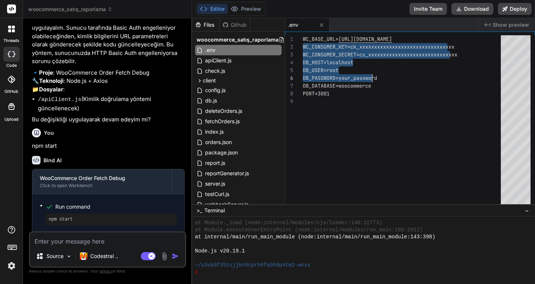
drag, startPoint x: 303, startPoint y: 40, endPoint x: 397, endPoint y: 75, distance: 100.4
click at [397, 75] on div "WC_BASE_URL= [URL][DOMAIN_NAME] WC_CONSUMER_KEY=ck_xxxxxxxxxxxxxxxxxxxxxxxxxxxx…" at bounding box center [404, 121] width 202 height 173
drag, startPoint x: 303, startPoint y: 38, endPoint x: 470, endPoint y: 71, distance: 170.7
click at [470, 69] on div "WC_BASE_URL= [URL][DOMAIN_NAME] WC_CONSUMER_KEY=ck_xxxxxxxxxxxxxxxxxxxxxxxxxxxx…" at bounding box center [404, 121] width 202 height 173
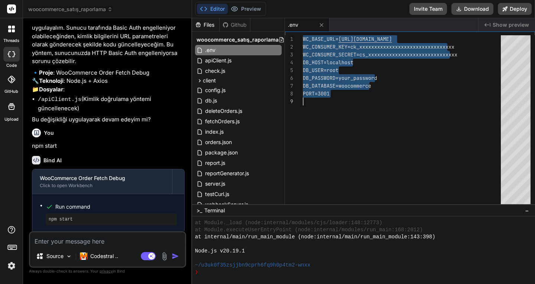
type textarea "WC_BASE_URL=[URL][DOMAIN_NAME] WC_CONSUMER_KEY=ck_e94238fa6aec11e76a346fd27484b…"
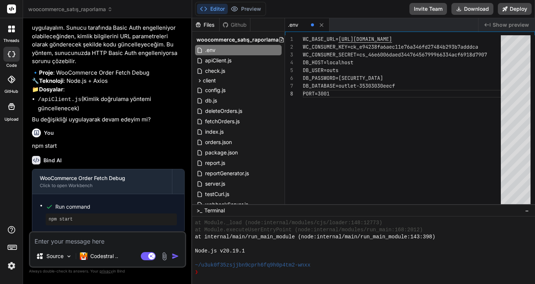
click at [390, 132] on div "WC_BASE_URL= [URL][DOMAIN_NAME] WC_CONSUMER_KEY=ck_e94238fa6aec11e76a346fd27484…" at bounding box center [404, 121] width 202 height 173
click at [350, 95] on div "WC_BASE_URL= [URL][DOMAIN_NAME] WC_CONSUMER_KEY=ck_e94238fa6aec11e76a346fd27484…" at bounding box center [404, 121] width 202 height 173
click at [365, 132] on div "WC_BASE_URL= [URL][DOMAIN_NAME] WC_CONSUMER_KEY=ck_e94238fa6aec11e76a346fd27484…" at bounding box center [404, 121] width 202 height 173
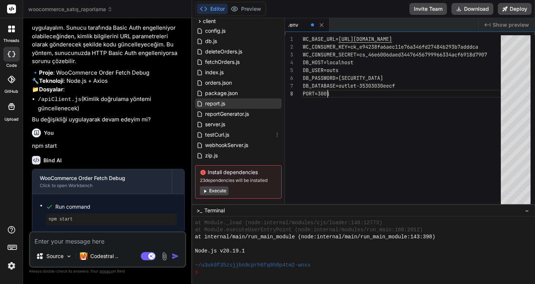
scroll to position [72, 0]
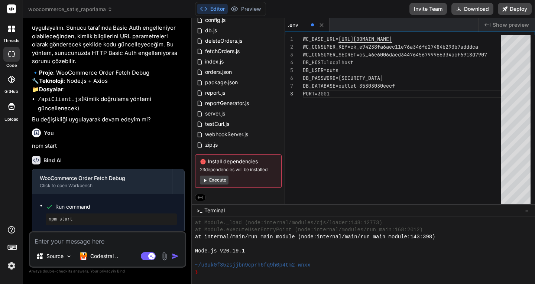
click at [222, 179] on button "Execute" at bounding box center [214, 180] width 29 height 9
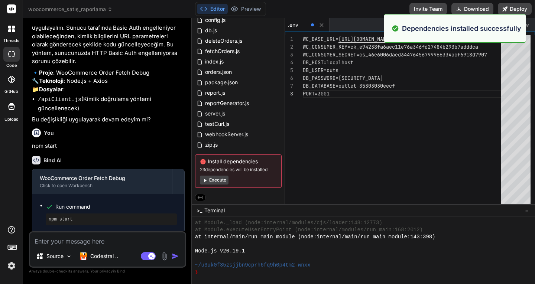
scroll to position [466, 0]
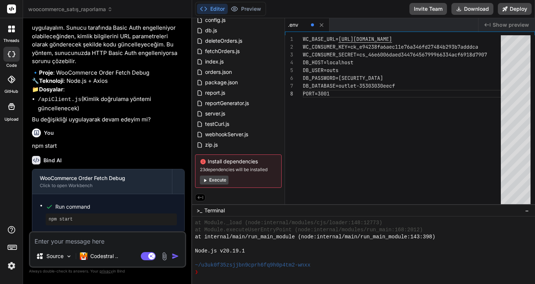
click at [221, 179] on button "Execute" at bounding box center [214, 180] width 29 height 9
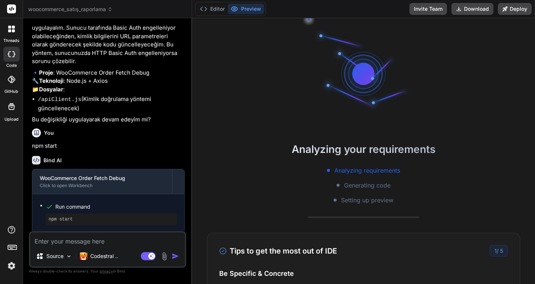
scroll to position [550, 0]
type textarea "x"
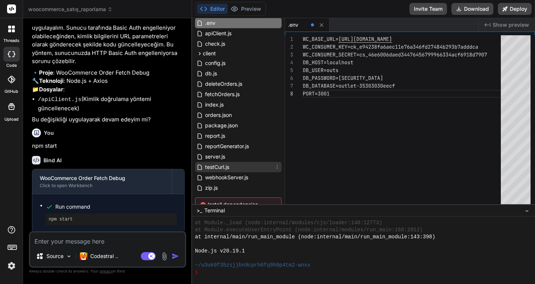
scroll to position [0, 0]
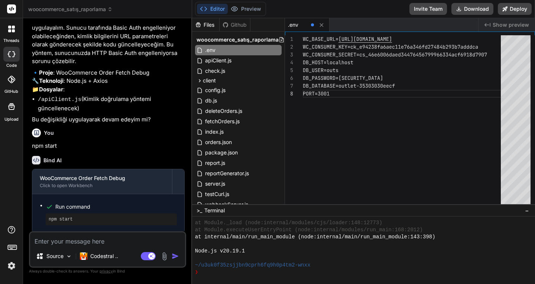
click at [304, 25] on div ".env" at bounding box center [298, 24] width 20 height 7
click at [324, 124] on div "WC_BASE_URL= [URL][DOMAIN_NAME] WC_CONSUMER_KEY=ck_e94238fa6aec11e76a346fd27484…" at bounding box center [404, 121] width 202 height 173
click at [209, 273] on div "❯" at bounding box center [360, 272] width 331 height 7
click at [311, 25] on span at bounding box center [312, 24] width 3 height 3
click at [357, 121] on div "WC_BASE_URL= [URL][DOMAIN_NAME] WC_CONSUMER_KEY=ck_e94238fa6aec11e76a346fd27484…" at bounding box center [404, 121] width 202 height 173
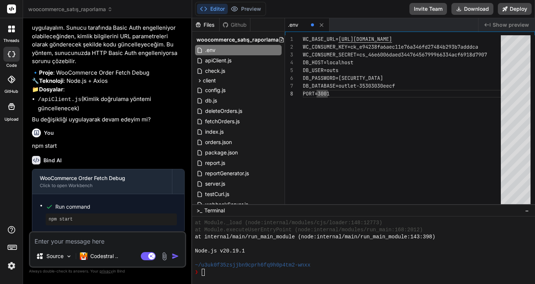
click at [344, 93] on div "WC_BASE_URL= [URL][DOMAIN_NAME] WC_CONSUMER_KEY=ck_e94238fa6aec11e76a346fd27484…" at bounding box center [404, 121] width 202 height 173
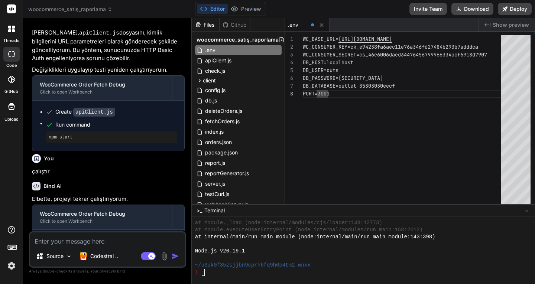
scroll to position [482, 0]
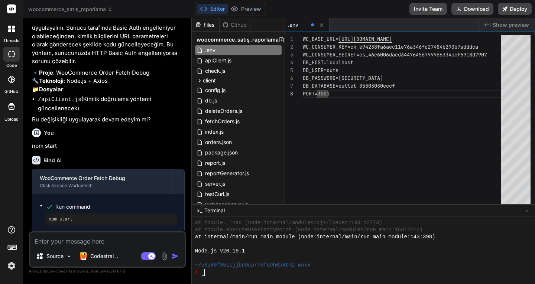
click at [86, 240] on textarea at bounding box center [107, 239] width 155 height 13
type textarea "g"
type textarea "x"
type textarea "ge"
type textarea "x"
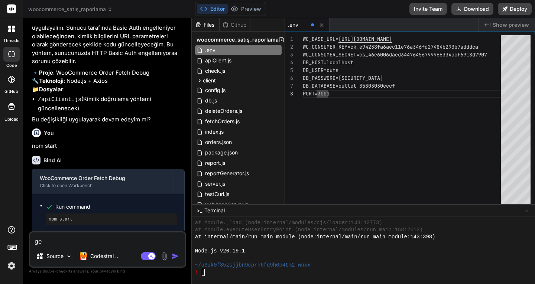
type textarea "gen"
type textarea "x"
type textarea "gene"
type textarea "x"
type textarea "gener"
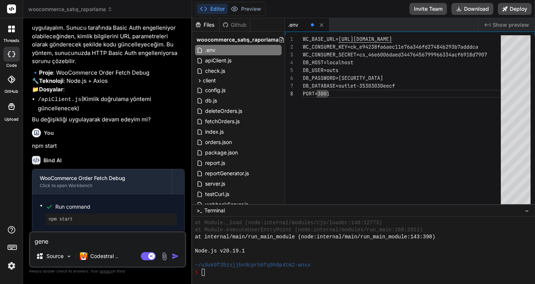
type textarea "x"
type textarea "genera"
type textarea "x"
type textarea "generat"
type textarea "x"
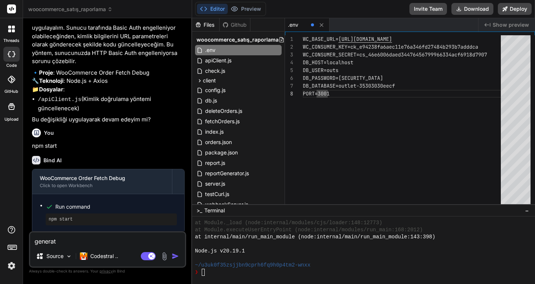
type textarea "generate"
type textarea "x"
type textarea "generate"
type textarea "x"
type textarea "generate p"
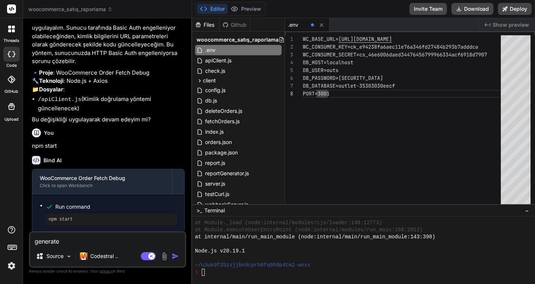
type textarea "x"
type textarea "generate pr"
type textarea "x"
type textarea "generate pro"
type textarea "x"
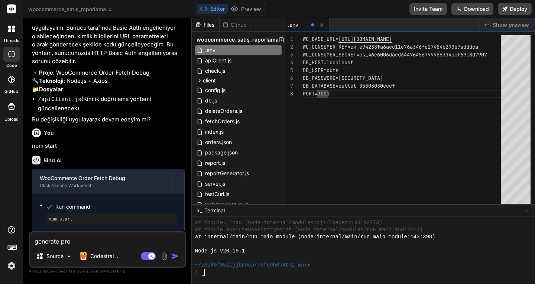
type textarea "generate proj"
type textarea "x"
type textarea "generate proje"
type textarea "x"
type textarea "generate projec"
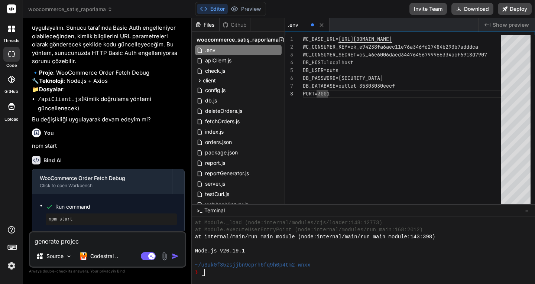
type textarea "x"
type textarea "generate project"
type textarea "x"
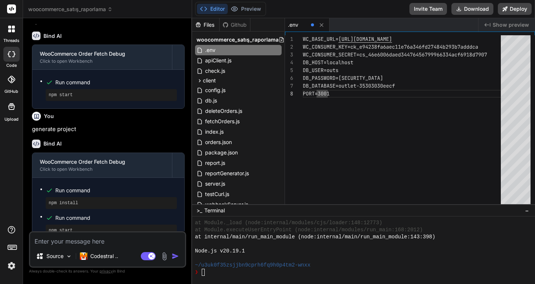
scroll to position [617, 0]
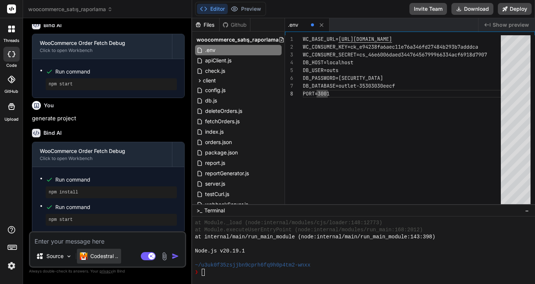
click at [106, 254] on p "Codestral .." at bounding box center [104, 256] width 28 height 7
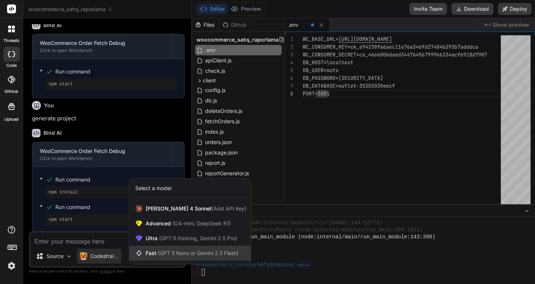
click at [171, 251] on span "(GPT 5 Nano or Gemini 2.5 Flash)" at bounding box center [198, 253] width 81 height 6
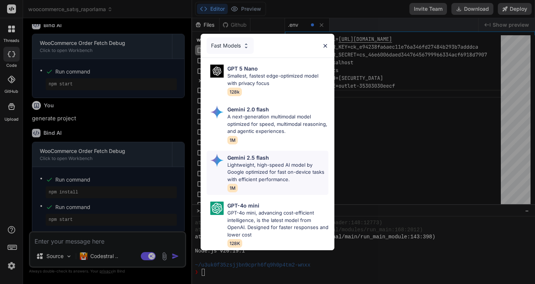
click at [277, 166] on p "Lightweight, high-speed AI model by Google optimized for fast on-device tasks w…" at bounding box center [277, 173] width 101 height 22
type textarea "x"
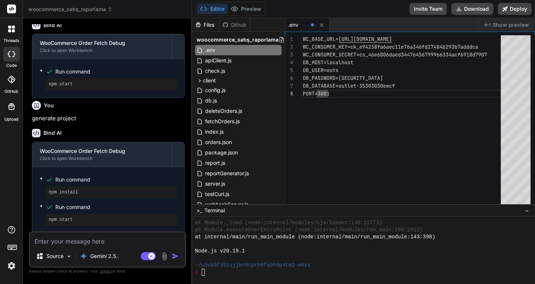
click at [174, 256] on img "button" at bounding box center [175, 256] width 7 height 7
click at [91, 242] on textarea at bounding box center [107, 239] width 155 height 13
type textarea "g"
type textarea "x"
type textarea "ge"
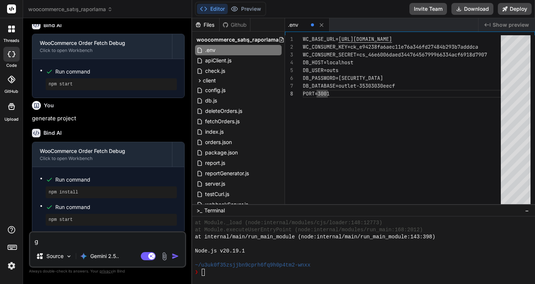
type textarea "x"
type textarea "gen"
type textarea "x"
type textarea "gene"
type textarea "x"
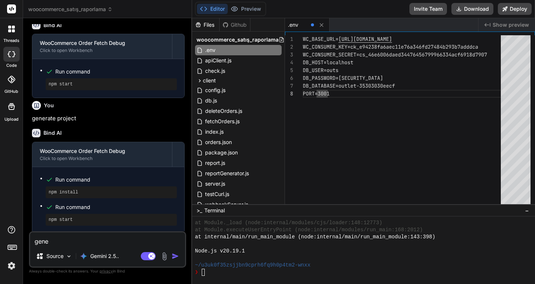
type textarea "gener"
type textarea "x"
type textarea "genera"
type textarea "x"
type textarea "generat"
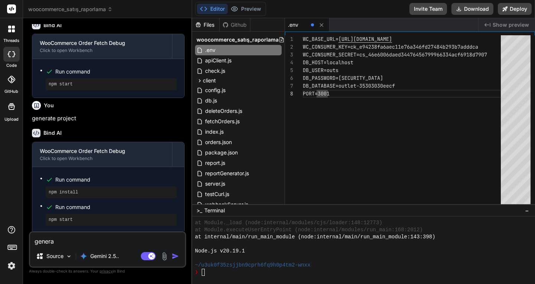
type textarea "x"
type textarea "generate"
type textarea "x"
type textarea "generate"
type textarea "x"
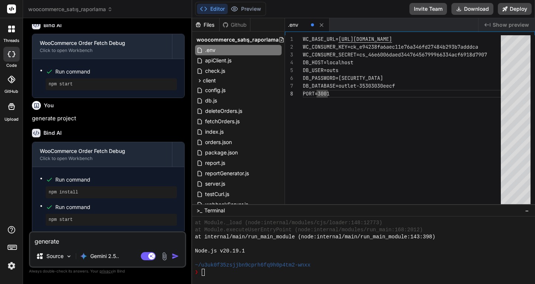
type textarea "generate p"
type textarea "x"
type textarea "generate pr"
type textarea "x"
type textarea "generate pro"
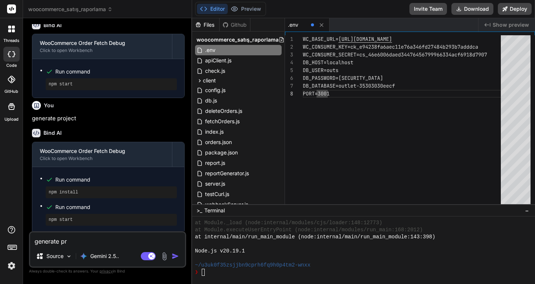
type textarea "x"
type textarea "generate proj"
type textarea "x"
type textarea "generate proje"
type textarea "x"
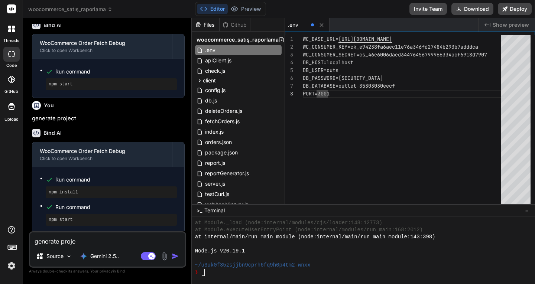
type textarea "generate projec"
type textarea "x"
type textarea "generate project"
type textarea "x"
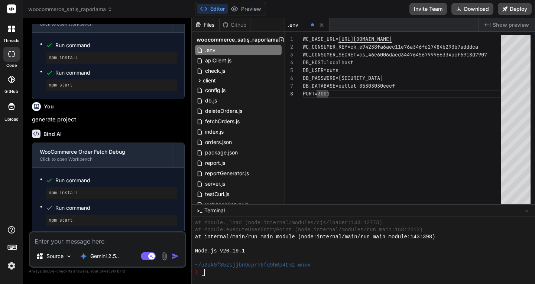
scroll to position [753, 0]
click at [66, 12] on span "woocommerce_satış_raporlama" at bounding box center [70, 9] width 84 height 7
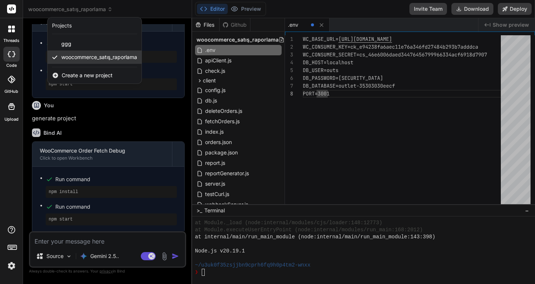
click at [87, 56] on span "woocommerce_satış_raporlama" at bounding box center [99, 56] width 76 height 7
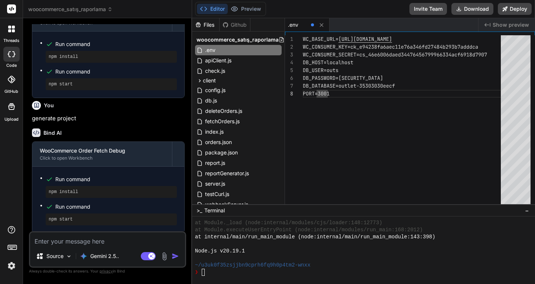
click at [12, 266] on img at bounding box center [11, 266] width 13 height 13
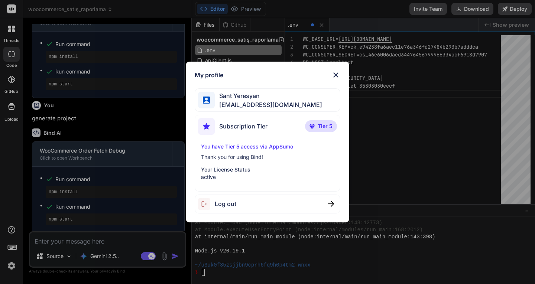
click at [339, 75] on img at bounding box center [335, 75] width 9 height 9
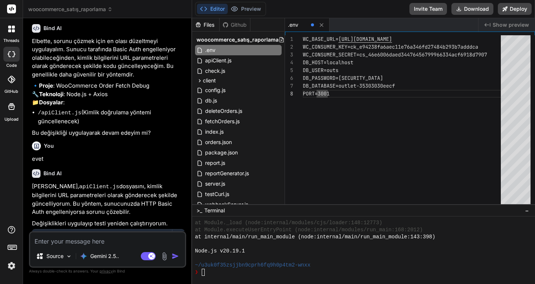
scroll to position [0, 0]
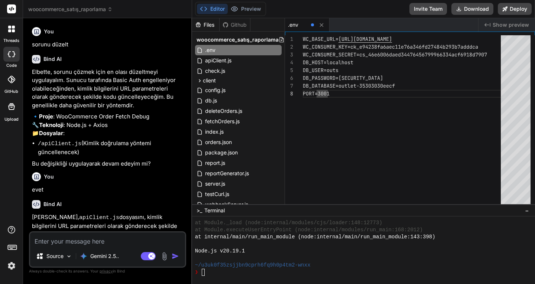
click at [11, 80] on icon at bounding box center [11, 79] width 7 height 7
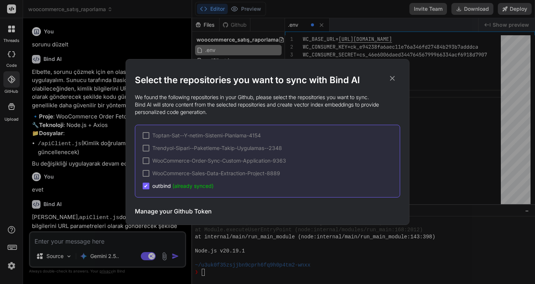
click at [12, 109] on div "Select the repositories you want to sync with Bind AI We found the following re…" at bounding box center [267, 142] width 535 height 284
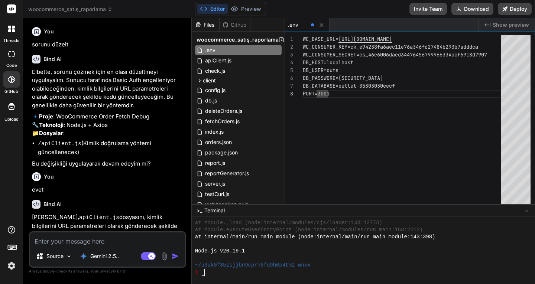
click at [12, 109] on icon at bounding box center [11, 106] width 7 height 7
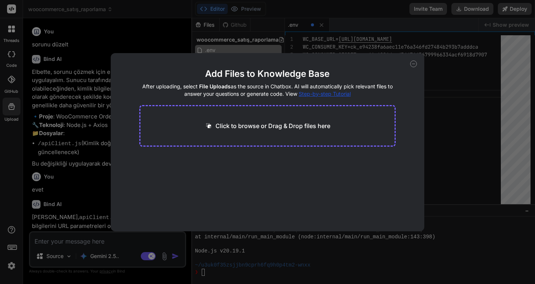
click at [412, 64] on icon at bounding box center [413, 64] width 7 height 7
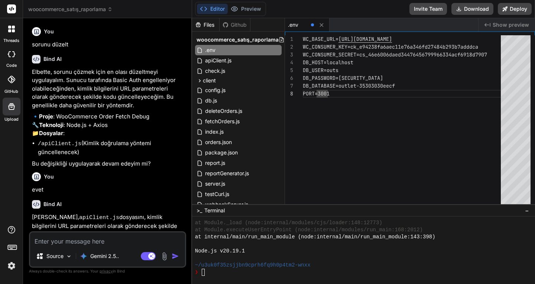
click at [11, 30] on icon at bounding box center [11, 29] width 7 height 7
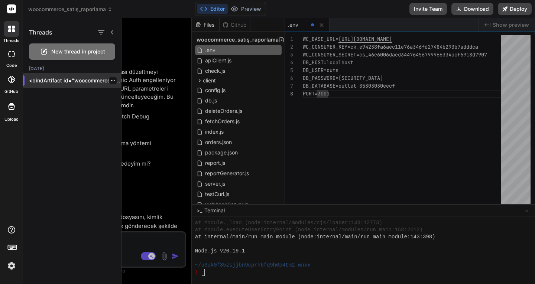
click at [111, 81] on icon "button" at bounding box center [113, 80] width 4 height 4
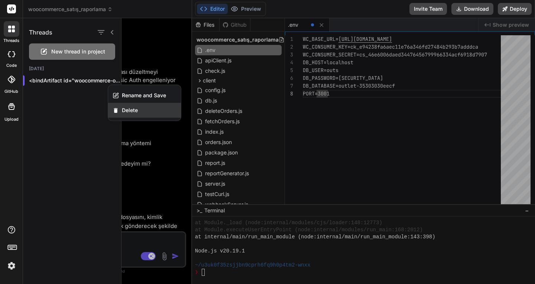
click at [123, 108] on span "Delete" at bounding box center [130, 110] width 16 height 7
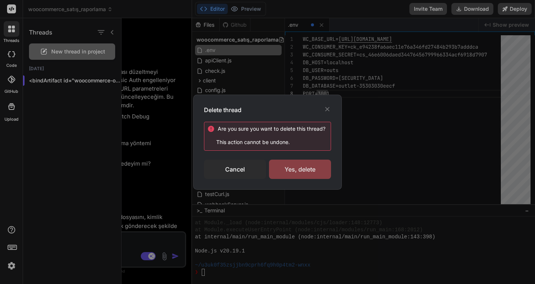
click at [290, 169] on div "Yes, delete" at bounding box center [300, 169] width 62 height 19
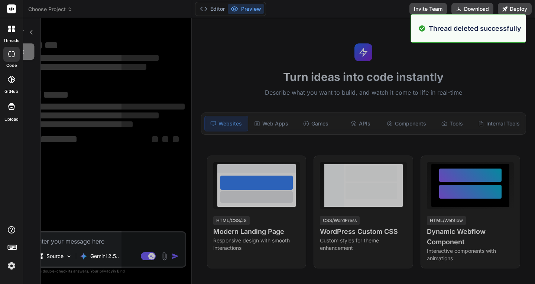
scroll to position [1538, 0]
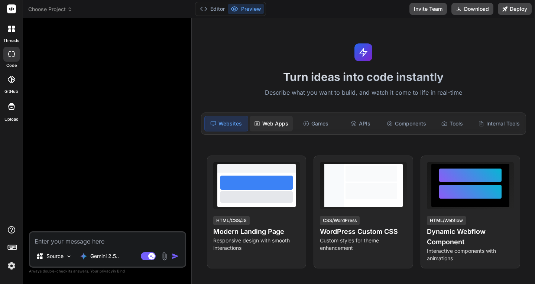
click at [264, 124] on div "Web Apps" at bounding box center [271, 124] width 43 height 16
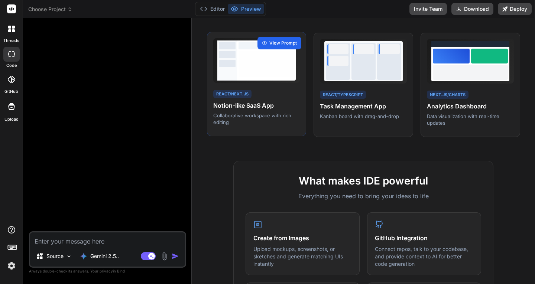
scroll to position [25, 0]
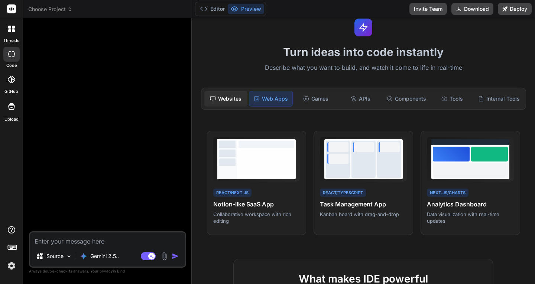
click at [227, 98] on div "Websites" at bounding box center [225, 99] width 43 height 16
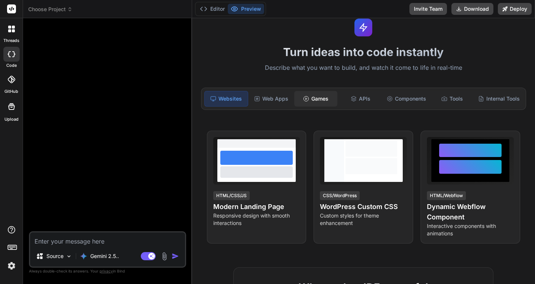
click at [319, 98] on div "Games" at bounding box center [315, 99] width 43 height 16
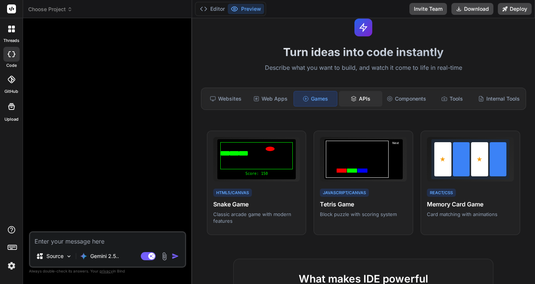
click at [354, 99] on div "APIs" at bounding box center [360, 99] width 43 height 16
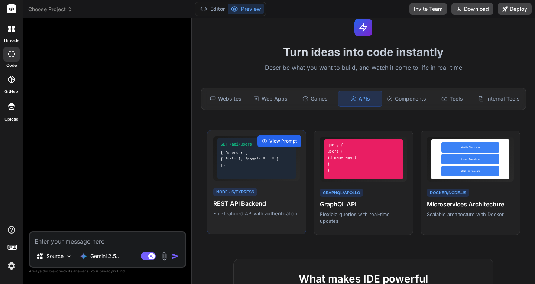
click at [276, 140] on span "View Prompt" at bounding box center [282, 141] width 27 height 7
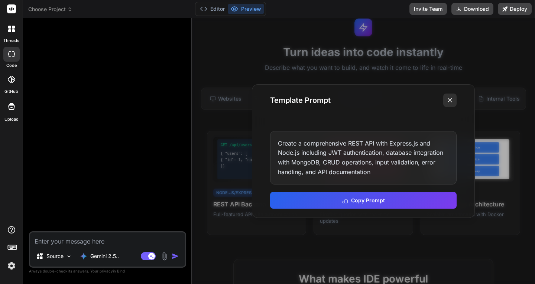
click at [449, 102] on icon at bounding box center [449, 100] width 7 height 7
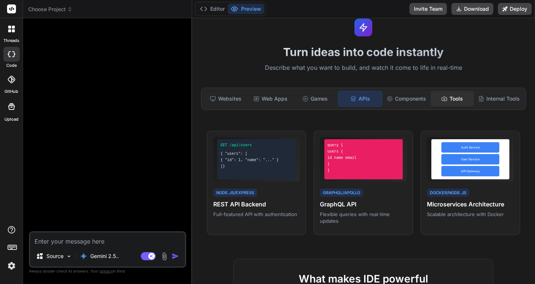
click at [446, 98] on div "Tools" at bounding box center [451, 99] width 43 height 16
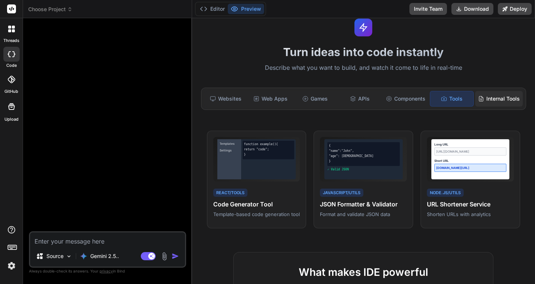
click at [484, 97] on div "Internal Tools" at bounding box center [499, 99] width 48 height 16
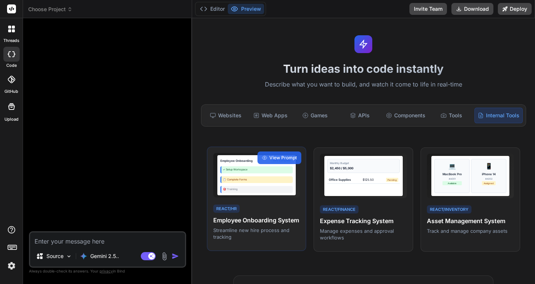
scroll to position [0, 0]
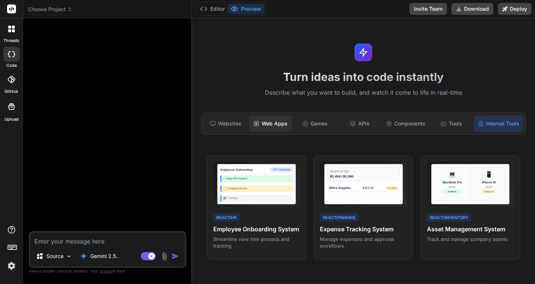
click at [266, 123] on div "Web Apps" at bounding box center [270, 124] width 43 height 16
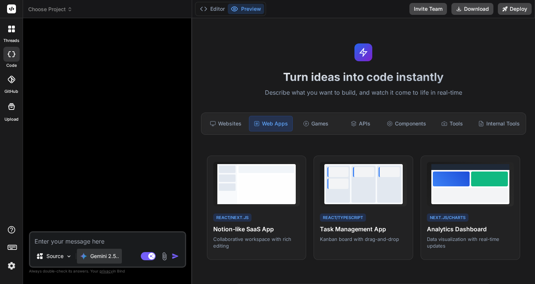
click at [103, 255] on p "Gemini 2.5.." at bounding box center [104, 256] width 29 height 7
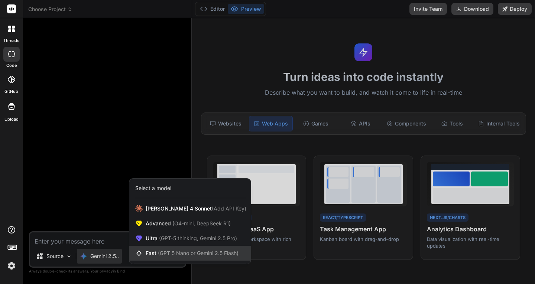
click at [156, 251] on span "Fast (GPT 5 Nano or Gemini 2.5 Flash)" at bounding box center [192, 253] width 93 height 7
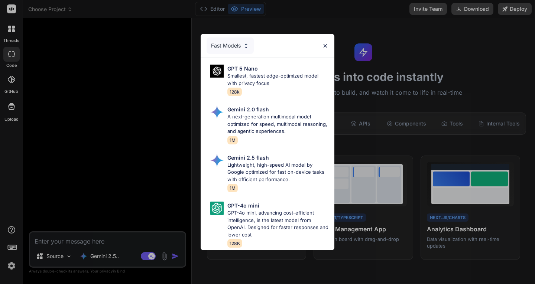
click at [326, 43] on img at bounding box center [325, 46] width 6 height 6
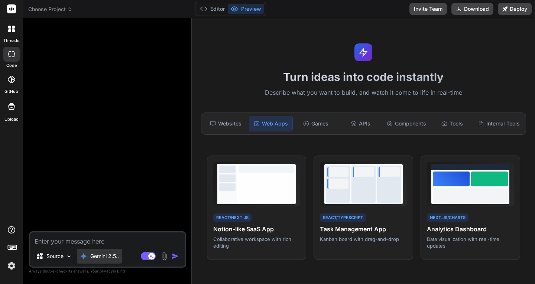
click at [107, 255] on p "Gemini 2.5.." at bounding box center [104, 256] width 29 height 7
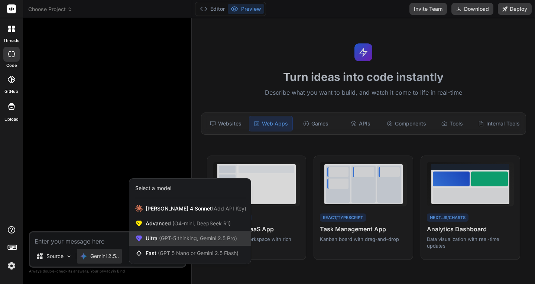
click at [155, 238] on span "Ultra (GPT-5 thinking, Gemini 2.5 Pro)" at bounding box center [191, 238] width 91 height 7
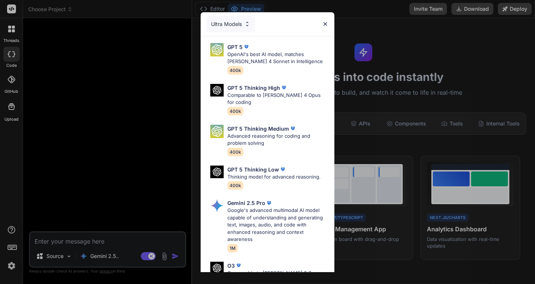
click at [153, 171] on div "Ultra Models GPT 5 OpenAI's best AI model, matches [PERSON_NAME] 4 Sonnet in In…" at bounding box center [267, 142] width 535 height 284
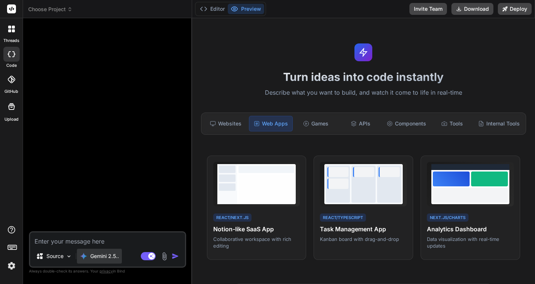
click at [101, 259] on p "Gemini 2.5.." at bounding box center [104, 256] width 29 height 7
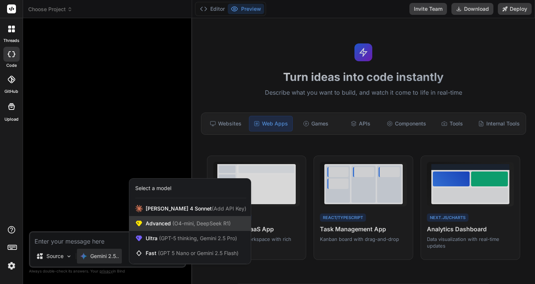
click at [149, 221] on span "Advanced (O4-mini, DeepSeek R1)" at bounding box center [188, 223] width 85 height 7
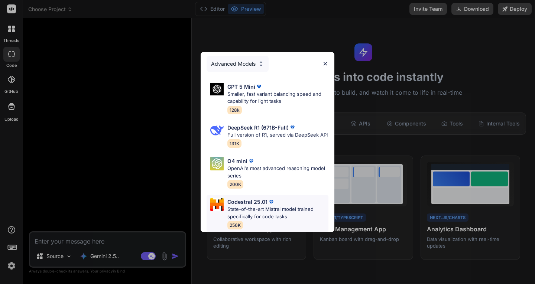
click at [258, 210] on p "State-of-the-art Mistral model trained specifically for code tasks" at bounding box center [277, 213] width 101 height 14
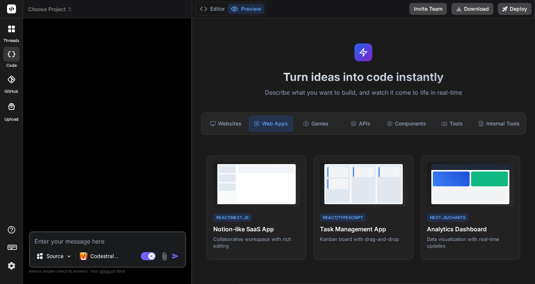
click at [12, 10] on rect at bounding box center [11, 8] width 9 height 9
click at [12, 52] on icon at bounding box center [11, 54] width 7 height 6
type textarea "x"
click at [10, 30] on icon at bounding box center [9, 30] width 3 height 3
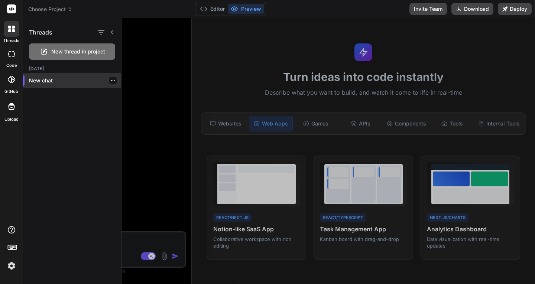
click at [52, 79] on p "New chat" at bounding box center [75, 80] width 92 height 7
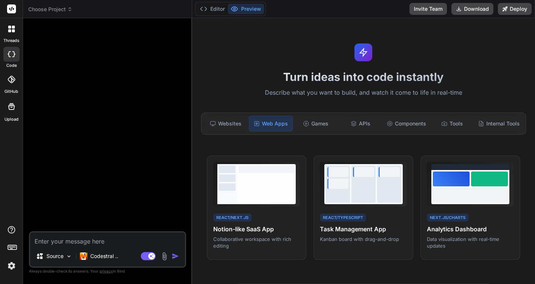
click at [96, 240] on textarea at bounding box center [107, 239] width 155 height 13
type textarea "b"
type textarea "x"
type textarea "bi"
type textarea "x"
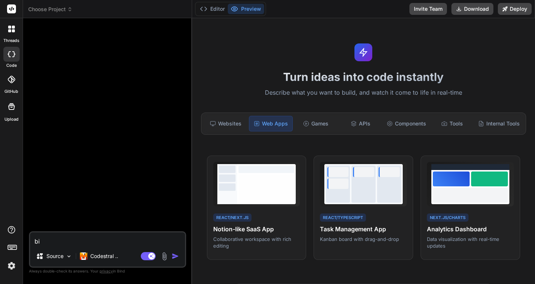
type textarea "bir"
type textarea "x"
type textarea "bir"
type textarea "x"
type textarea "bir u"
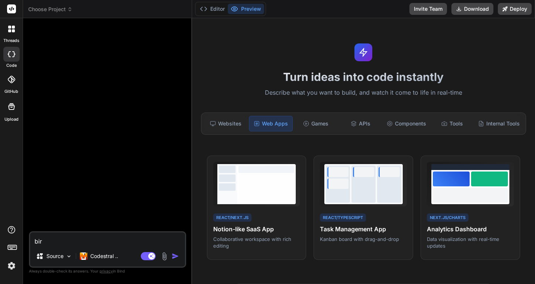
type textarea "x"
type textarea "bir uy"
type textarea "x"
type textarea "bir uyg"
type textarea "x"
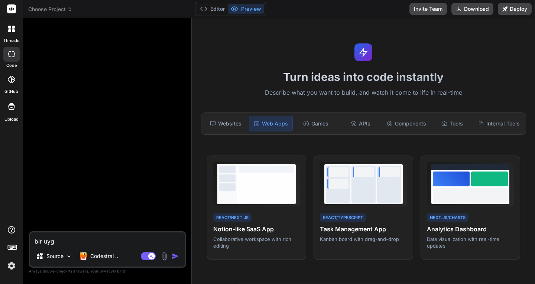
type textarea "bir uygu"
type textarea "x"
type textarea "bir uygul"
type textarea "x"
type textarea "bir uygula"
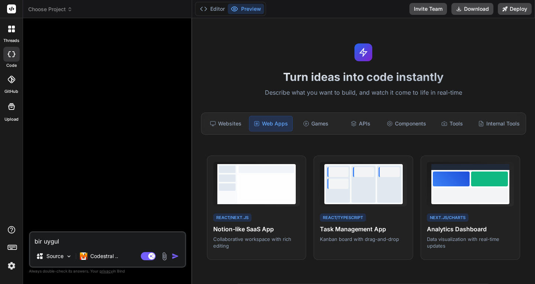
type textarea "x"
type textarea "bir uygulam"
type textarea "x"
type textarea "bir uygulama"
type textarea "x"
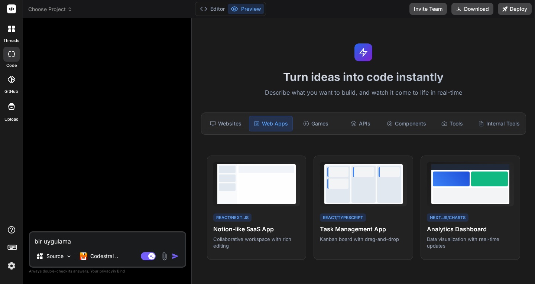
type textarea "bir uygulamay"
type textarea "x"
type textarea "bir uygulamaya"
type textarea "x"
type textarea "bir uygulamaya"
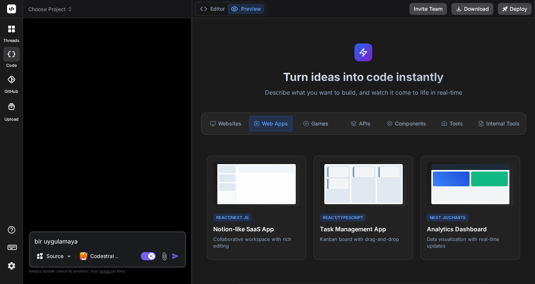
type textarea "x"
type textarea "bir uygulamaya i"
type textarea "x"
type textarea "bir uygulamaya ih"
type textarea "x"
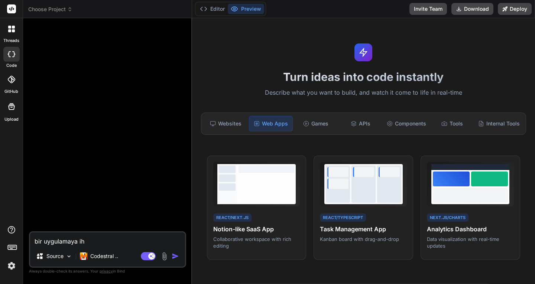
type textarea "bir uygulamaya iht"
type textarea "x"
type textarea "bir uygulamaya ihti"
type textarea "x"
type textarea "bir uygulamaya ihtiy"
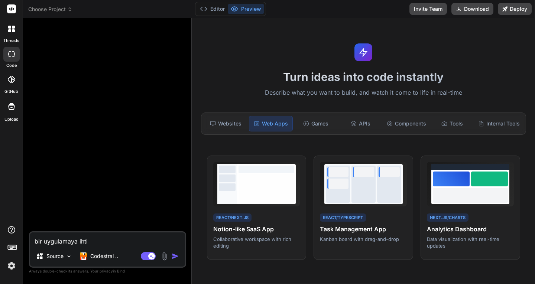
type textarea "x"
type textarea "bir uygulamaya ihtiya"
type textarea "x"
type textarea "bir uygulamaya ihtiyac"
type textarea "x"
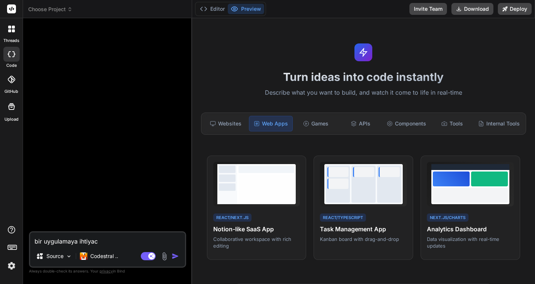
type textarea "bir uygulamaya ihtiyacı"
type textarea "x"
type textarea "bir uygulamaya ihtiyacım"
type textarea "x"
type textarea "bir uygulamaya ihtiyacım"
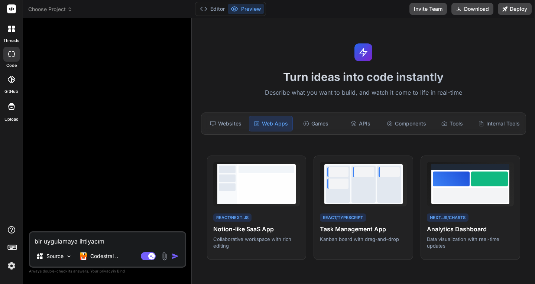
type textarea "x"
type textarea "bir uygulamaya ihtiyacım v"
type textarea "x"
type textarea "bir uygulamaya ihtiyacım va"
type textarea "x"
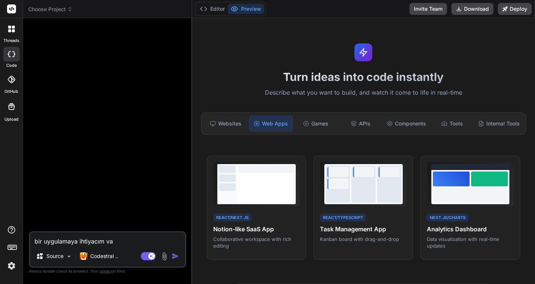
type textarea "bir uygulamaya ihtiyacım var"
type textarea "x"
type textarea "bir uygulamaya ihtiyacım var,"
type textarea "x"
type textarea "bir uygulamaya ihtiyacım var,"
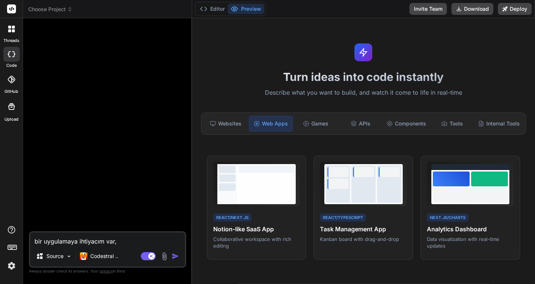
type textarea "x"
type textarea "bir uygulamaya ihtiyacım var, o"
type textarea "x"
type textarea "bir uygulamaya ihtiyacım var, ou"
type textarea "x"
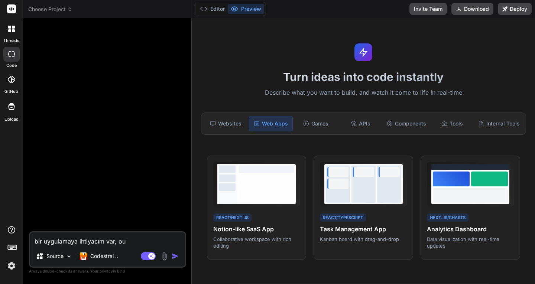
type textarea "bir uygulamaya ihtiyacım var, out"
type textarea "x"
type textarea "bir uygulamaya ihtiyacım var, outl"
type textarea "x"
type textarea "bir uygulamaya ihtiyacım var, outle"
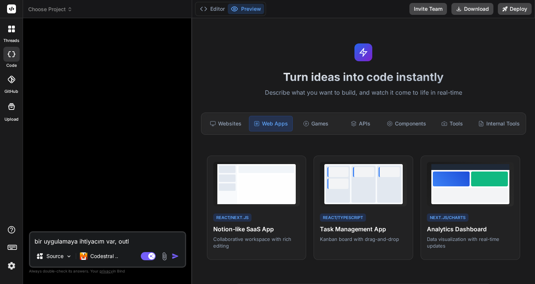
type textarea "x"
type textarea "bir uygulamaya ihtiyacım var, outlet"
type textarea "x"
type textarea "bir uygulamaya ihtiyacım var, outlety"
type textarea "x"
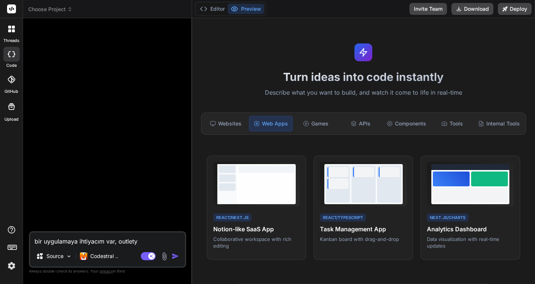
type textarea "bir uygulamaya ihtiyacım var, outletya"
type textarea "x"
type textarea "bir uygulamaya ihtiyacım var, outletyar"
type textarea "x"
type textarea "bir uygulamaya ihtiyacım var, outletyarn"
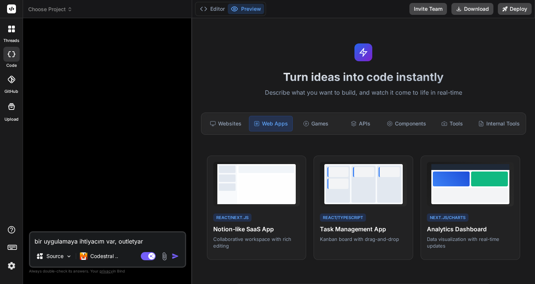
type textarea "x"
type textarea "bir uygulamaya ihtiyacım var, outletyarn"
type textarea "x"
type textarea "bir uygulamaya ihtiyacım var, outletyarn ."
type textarea "x"
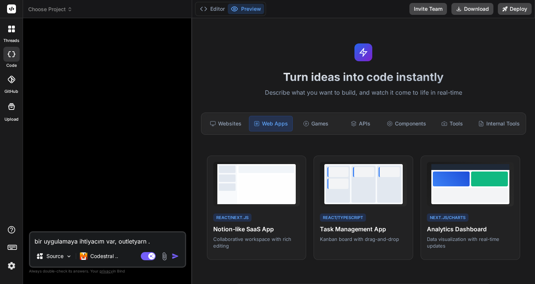
type textarea "bir uygulamaya ihtiyacım var, outletyarn ."
type textarea "x"
type textarea "bir uygulamaya ihtiyacım var, outletyarn . c"
type textarea "x"
type textarea "bir uygulamaya ihtiyacım var, outletyarn . co"
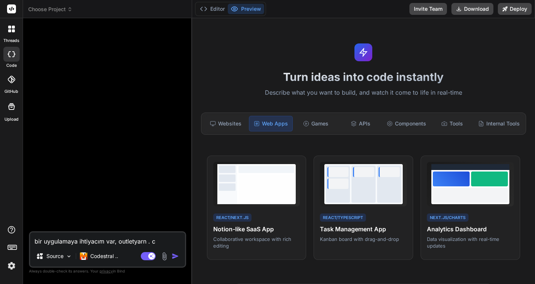
type textarea "x"
type textarea "bir uygulamaya ihtiyacım var, outletyarn . com"
type textarea "x"
type textarea "bir uygulamaya ihtiyacım var, outletyarn . com"
type textarea "x"
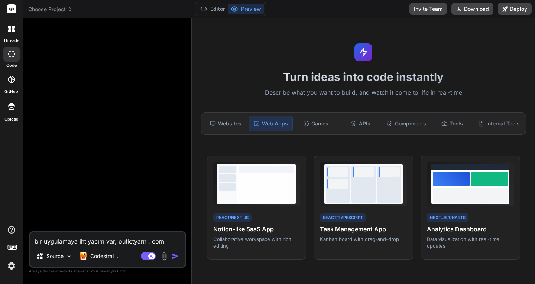
type textarea "bir uygulamaya ihtiyacım var, outletyarn . com"
type textarea "x"
type textarea "bir uygulamaya ihtiyacım var, outletyarn . co"
type textarea "x"
type textarea "bir uygulamaya ihtiyacım var, outletyarn . c"
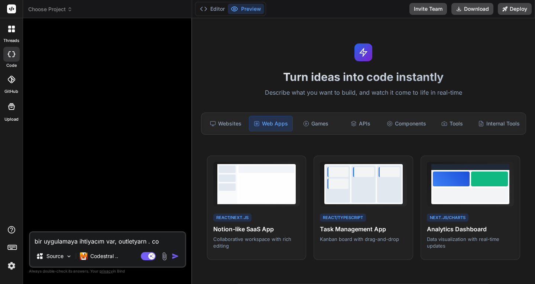
type textarea "x"
type textarea "bir uygulamaya ihtiyacım var, outletyarn ."
type textarea "x"
type textarea "bir uygulamaya ihtiyacım var, outletyarn ."
type textarea "x"
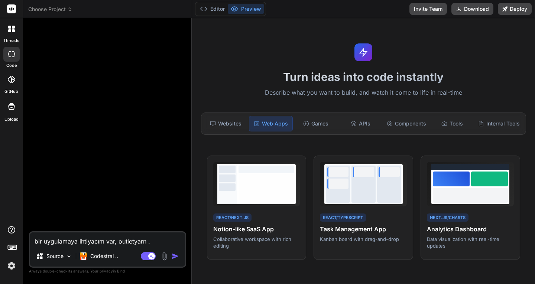
type textarea "bir uygulamaya ihtiyacım var, outletyarn"
type textarea "x"
type textarea "bir uygulamaya ihtiyacım var, outletyarn ."
type textarea "x"
type textarea "bir uygulamaya ihtiyacım var, outletyarn .c"
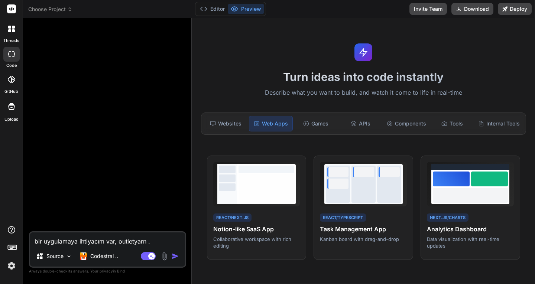
type textarea "x"
type textarea "bir uygulamaya ihtiyacım var, outletyarn .co"
type textarea "x"
type textarea "bir uygulamaya ihtiyacım var, outletyarn .com"
type textarea "x"
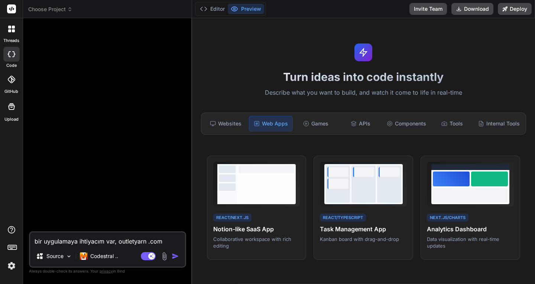
type textarea "bir uygulamaya ihtiyacım var, outletyarn .com"
type textarea "x"
type textarea "bir uygulamaya ihtiyacım var, outletyarn .com i"
type textarea "x"
type textarea "bir uygulamaya ihtiyacım var, outletyarn .com in"
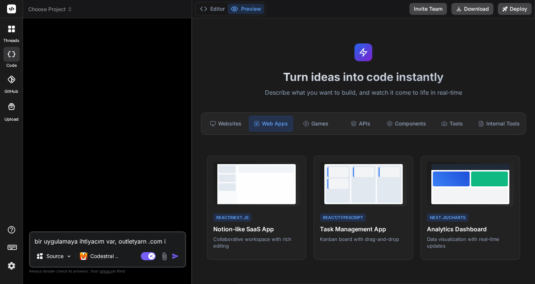
type textarea "x"
type textarea "bir uygulamaya ihtiyacım var, outletyarn .com int"
type textarea "x"
type textarea "bir uygulamaya ihtiyacım var, outletyarn .com intr"
type textarea "x"
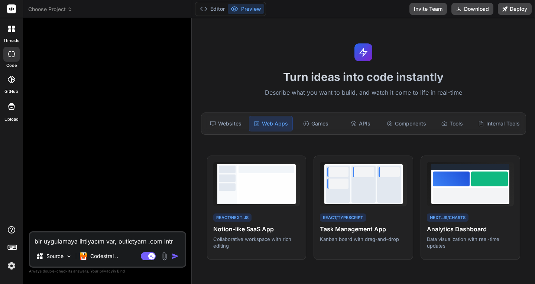
type textarea "bir uygulamaya ihtiyacım var, outletyarn .com int"
type textarea "x"
type textarea "bir uygulamaya ihtiyacım var, outletyarn .com inte"
type textarea "x"
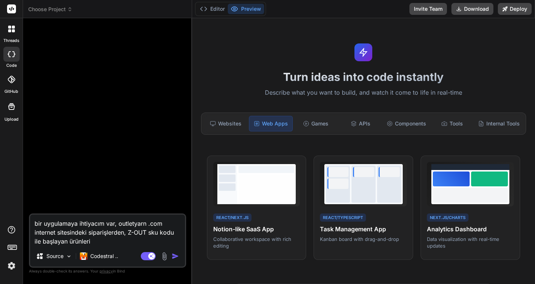
click at [70, 240] on textarea "bir uygulamaya ihtiyacım var, outletyarn .com internet sitesindeki siparişlerde…" at bounding box center [107, 230] width 155 height 31
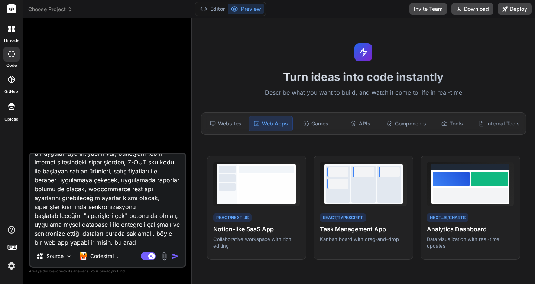
scroll to position [18, 0]
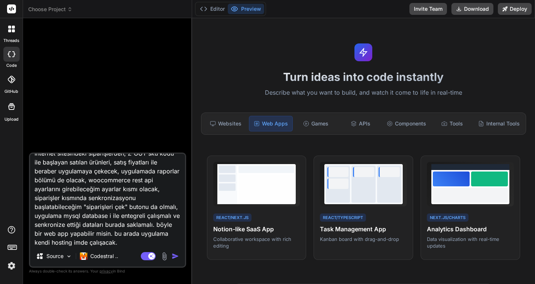
click at [77, 191] on textarea "bir uygulamaya ihtiyacım var, outletyarn .com internet sitesindeki siparişlerde…" at bounding box center [107, 200] width 155 height 92
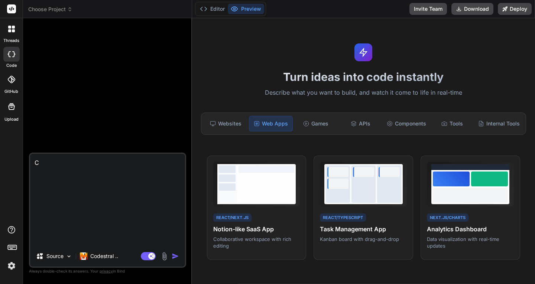
scroll to position [0, 0]
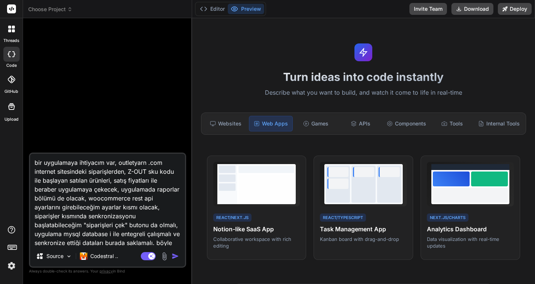
click at [174, 257] on img "button" at bounding box center [175, 256] width 7 height 7
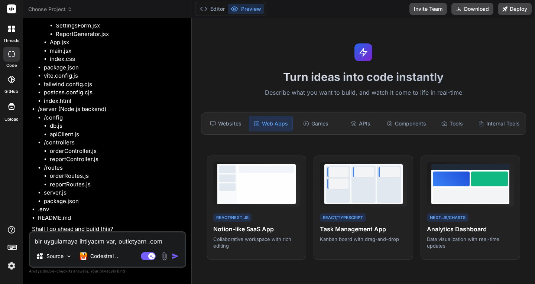
scroll to position [193, 0]
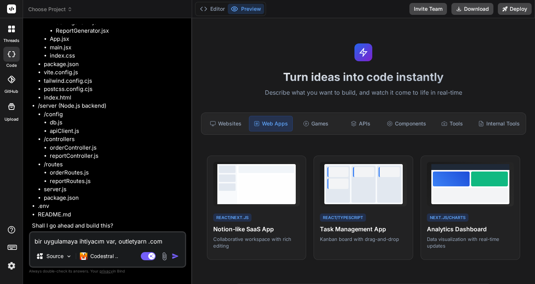
click at [110, 241] on textarea "bir uygulamaya ihtiyacım var, outletyarn .com internet sitesindeki siparişlerde…" at bounding box center [107, 239] width 155 height 13
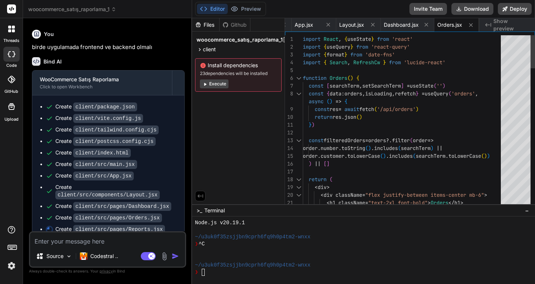
scroll to position [402, 0]
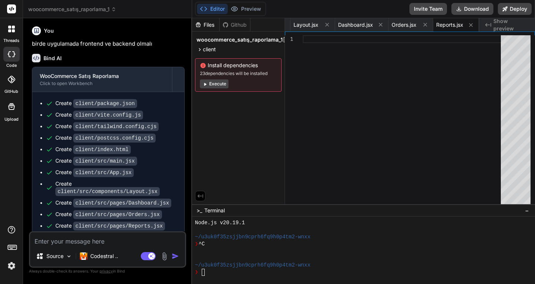
click at [211, 83] on button "Execute" at bounding box center [214, 83] width 29 height 9
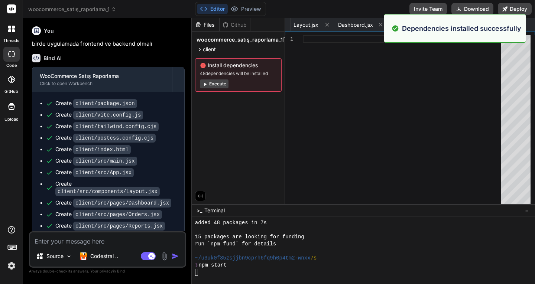
scroll to position [1715, 0]
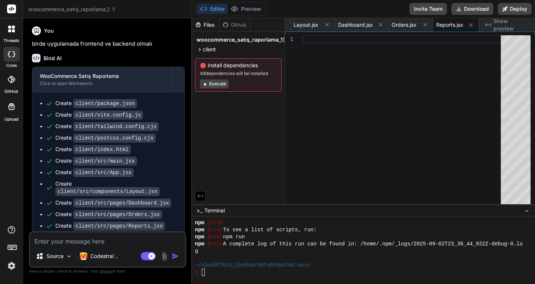
click at [212, 85] on button "Execute" at bounding box center [214, 83] width 29 height 9
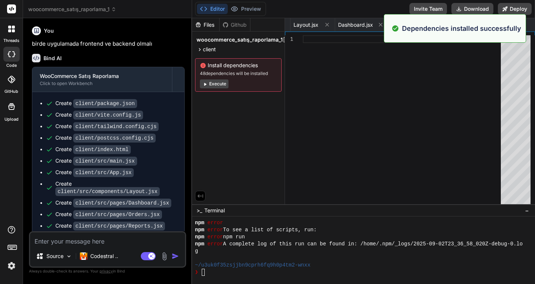
scroll to position [1891, 0]
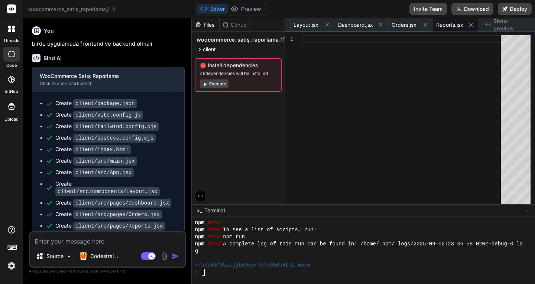
click at [213, 8] on button "Editor" at bounding box center [212, 9] width 31 height 10
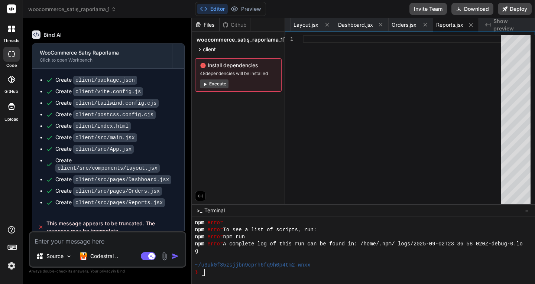
click at [102, 242] on textarea at bounding box center [107, 239] width 155 height 13
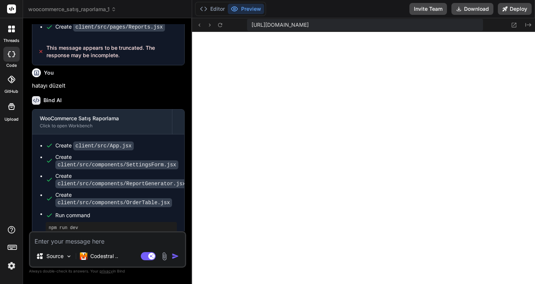
scroll to position [2167, 0]
click at [218, 25] on icon at bounding box center [220, 25] width 4 height 4
click at [199, 25] on icon at bounding box center [199, 25] width 6 height 6
click at [285, 26] on span "[URL][DOMAIN_NAME]" at bounding box center [279, 24] width 57 height 7
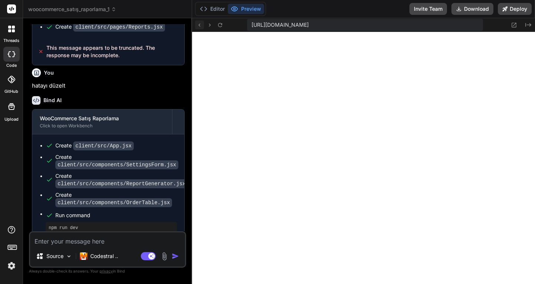
click at [201, 24] on icon at bounding box center [199, 25] width 6 height 6
click at [222, 25] on icon at bounding box center [220, 25] width 6 height 6
click at [198, 25] on icon at bounding box center [199, 25] width 6 height 6
click at [218, 26] on icon at bounding box center [220, 25] width 6 height 6
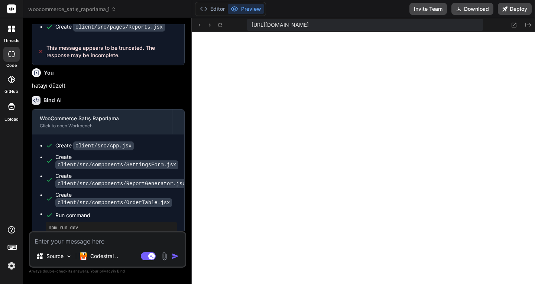
scroll to position [2294, 0]
click at [200, 26] on icon at bounding box center [199, 25] width 6 height 6
click at [220, 26] on icon at bounding box center [220, 25] width 6 height 6
click at [198, 24] on icon at bounding box center [199, 25] width 6 height 6
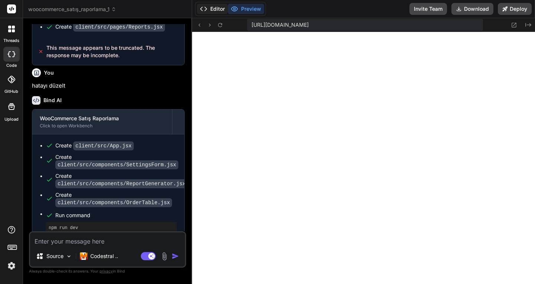
click at [207, 11] on icon at bounding box center [203, 8] width 7 height 7
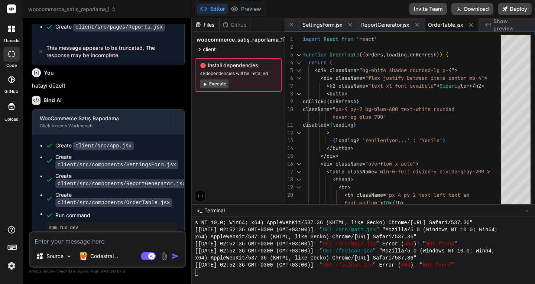
click at [215, 86] on button "Execute" at bounding box center [214, 83] width 29 height 9
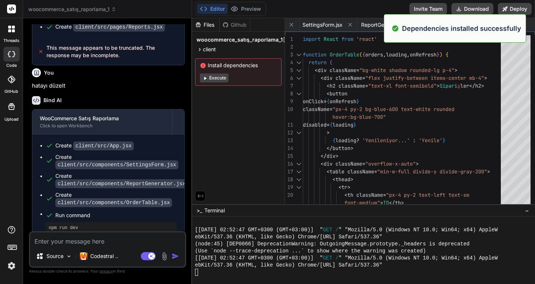
scroll to position [2675, 0]
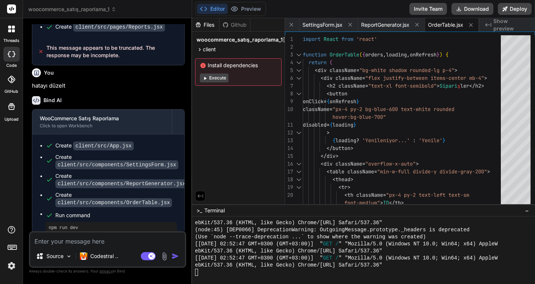
click at [218, 77] on button "Execute" at bounding box center [214, 78] width 29 height 9
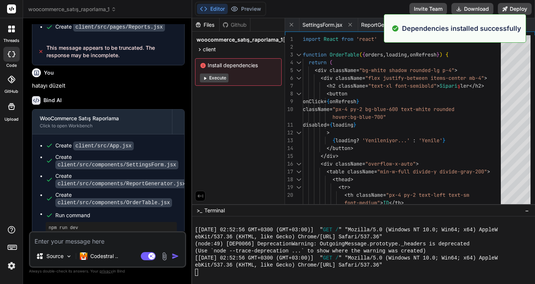
scroll to position [2992, 0]
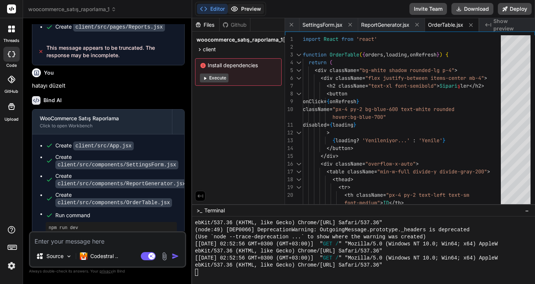
click at [248, 7] on button "Preview" at bounding box center [246, 9] width 36 height 10
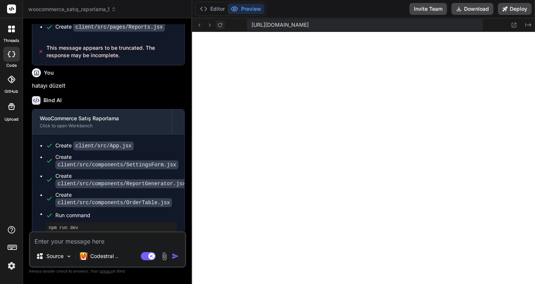
click at [220, 23] on icon at bounding box center [220, 25] width 4 height 4
click at [218, 24] on icon at bounding box center [220, 25] width 6 height 6
click at [223, 25] on icon at bounding box center [220, 25] width 6 height 6
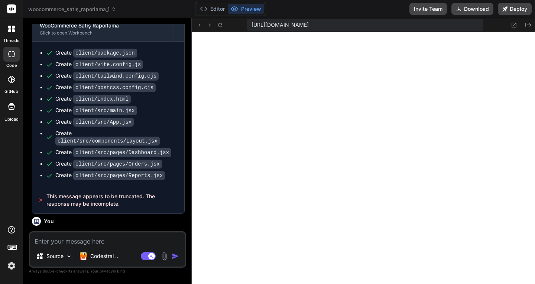
scroll to position [601, 0]
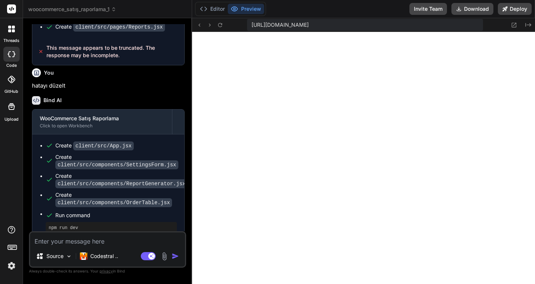
click at [83, 238] on textarea at bounding box center [107, 239] width 155 height 13
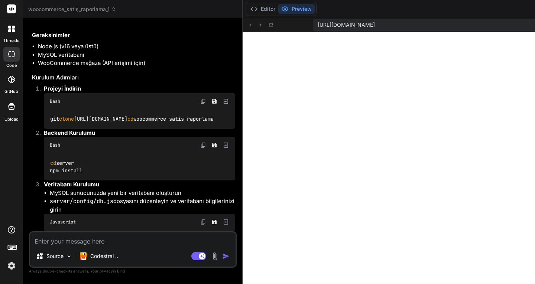
scroll to position [835, 0]
